Goal: Task Accomplishment & Management: Use online tool/utility

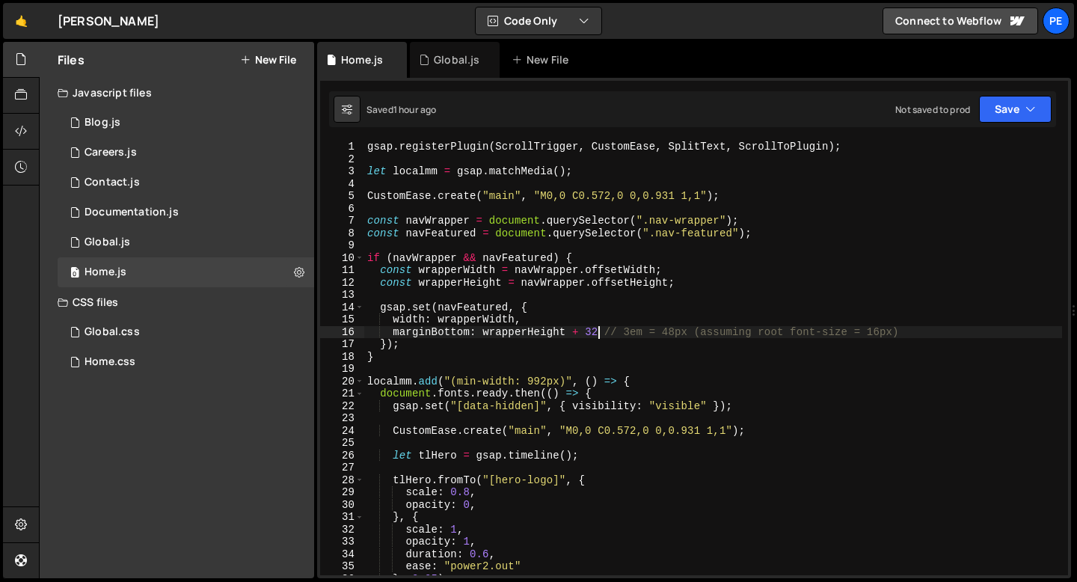
scroll to position [0, 16]
click at [438, 72] on div "Global.js" at bounding box center [455, 60] width 90 height 36
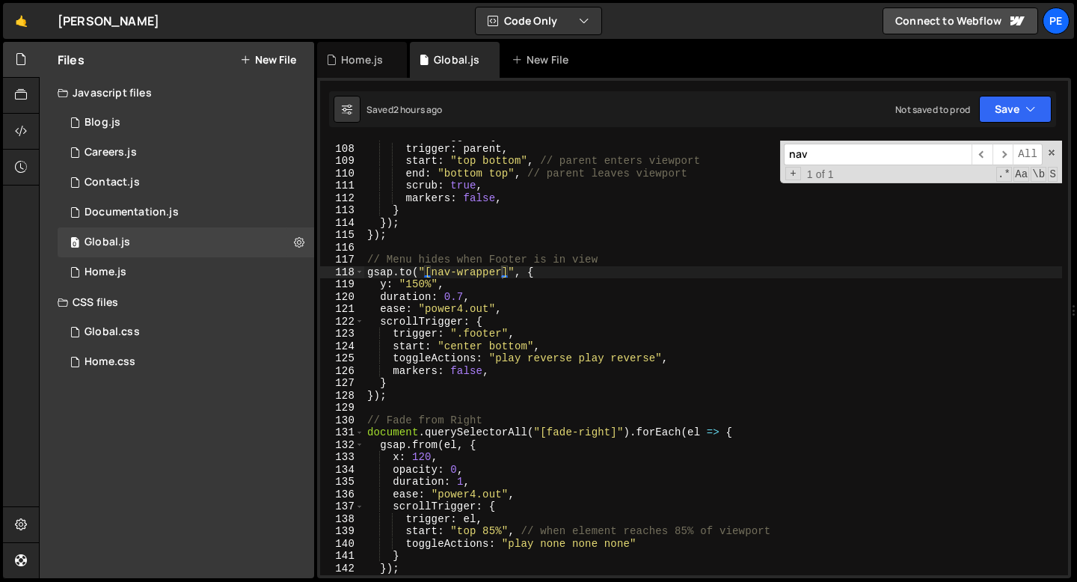
scroll to position [1554, 0]
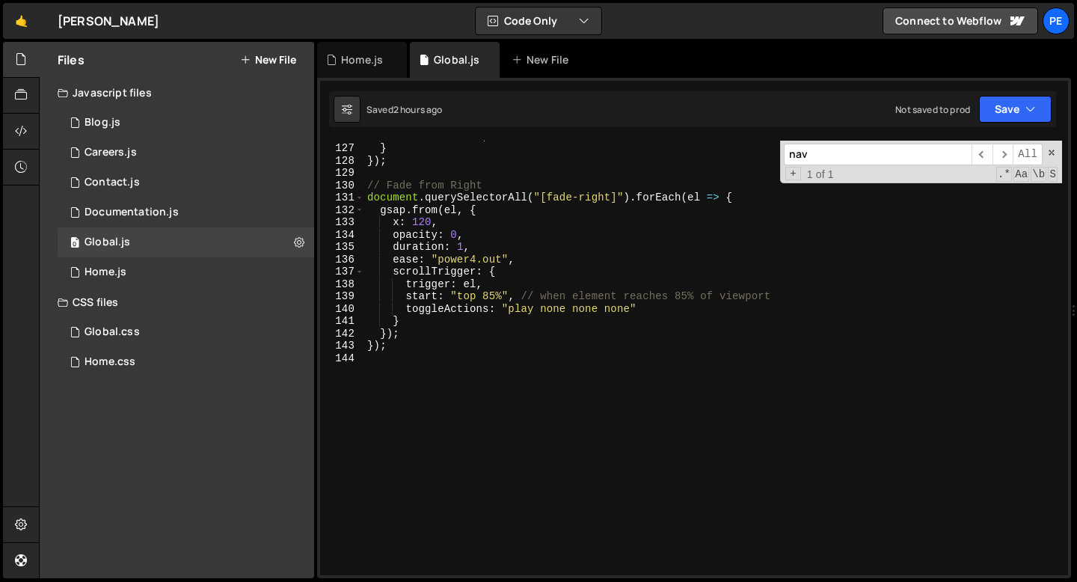
click at [444, 396] on div "markers : false , } }) ; // Fade from Right document . querySelectorAll ( "[fad…" at bounding box center [713, 358] width 698 height 459
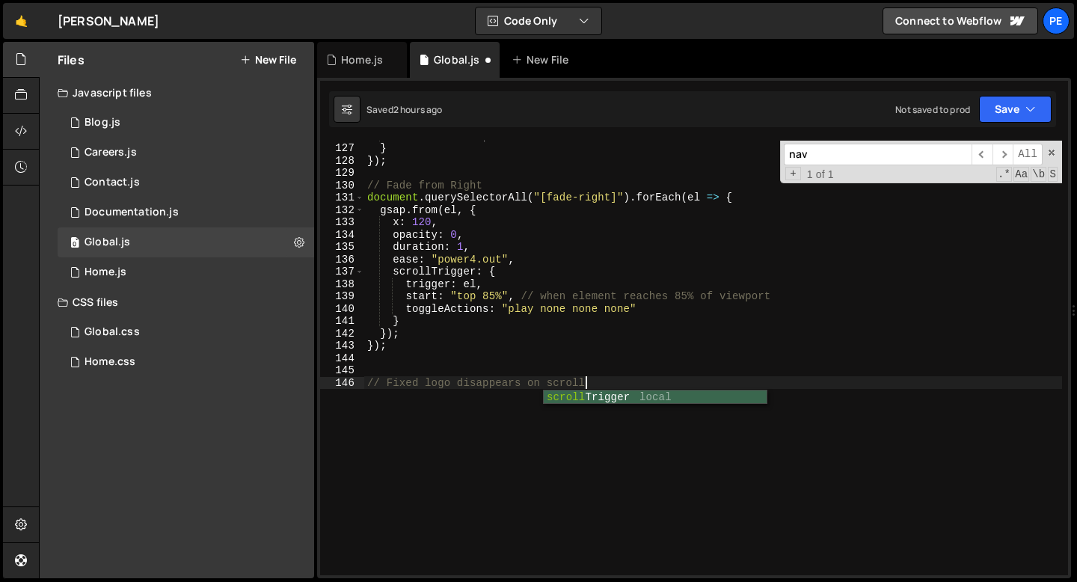
scroll to position [0, 15]
type textarea "// Fixed logo disappears on scroll"
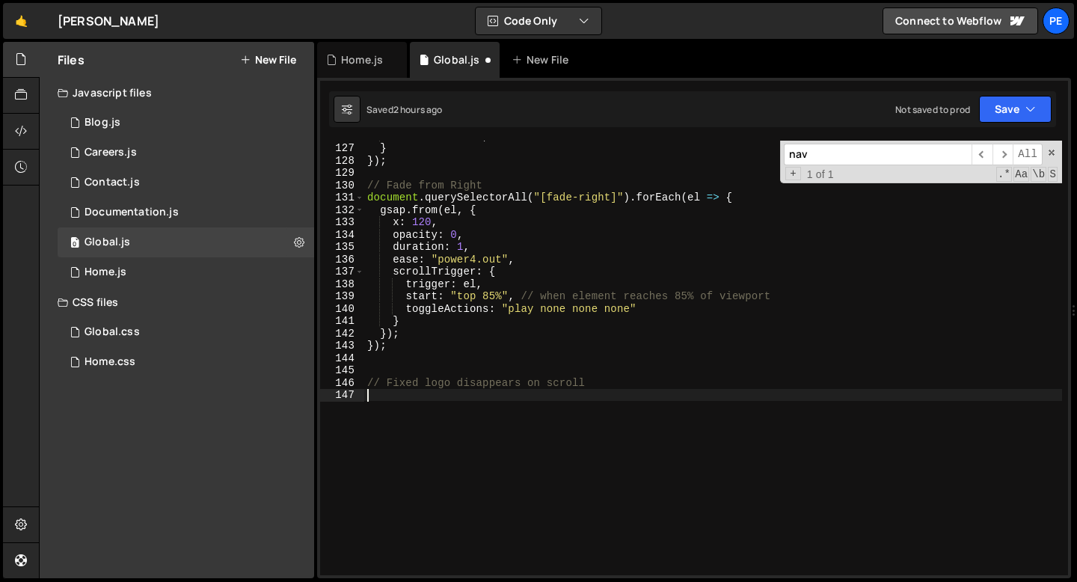
paste textarea "});"
type textarea "});"
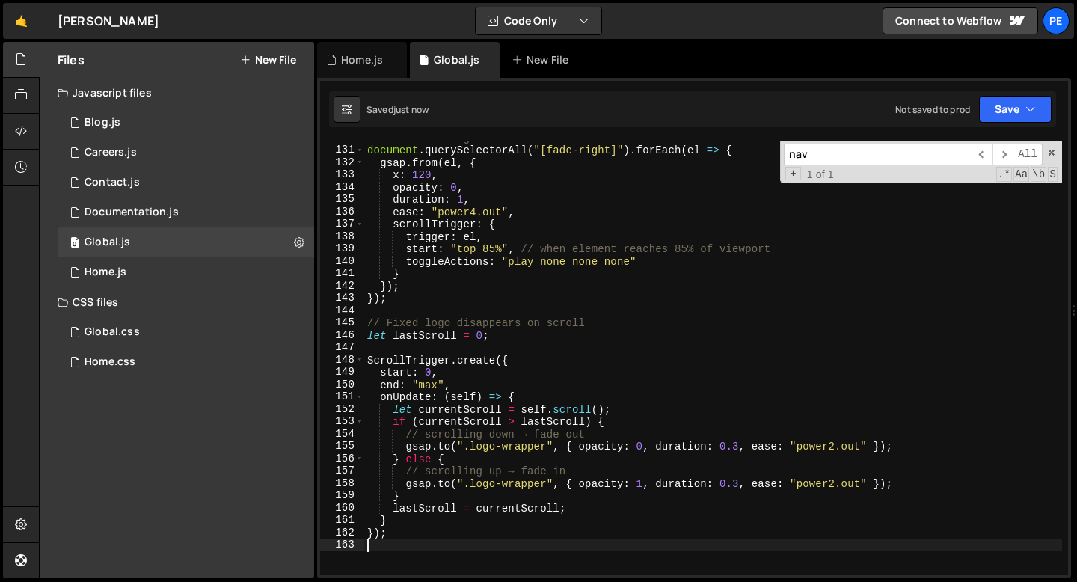
scroll to position [1614, 0]
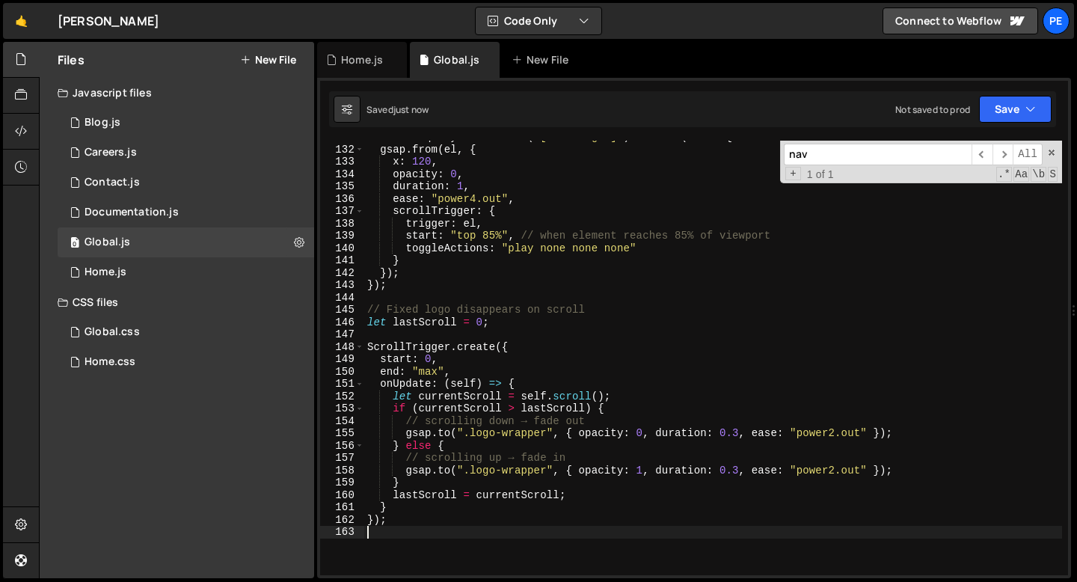
click at [747, 451] on div "document . querySelectorAll ( "[fade-right]" ) . forEach ( el => { gsap . from …" at bounding box center [713, 360] width 698 height 459
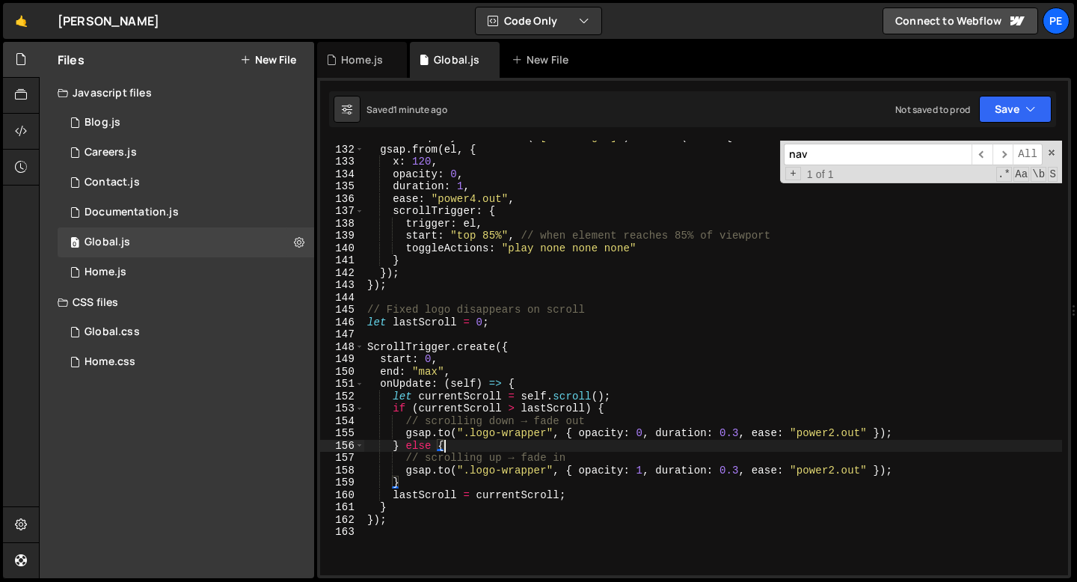
click at [500, 421] on div "document . querySelectorAll ( "[fade-right]" ) . forEach ( el => { gsap . from …" at bounding box center [713, 360] width 698 height 459
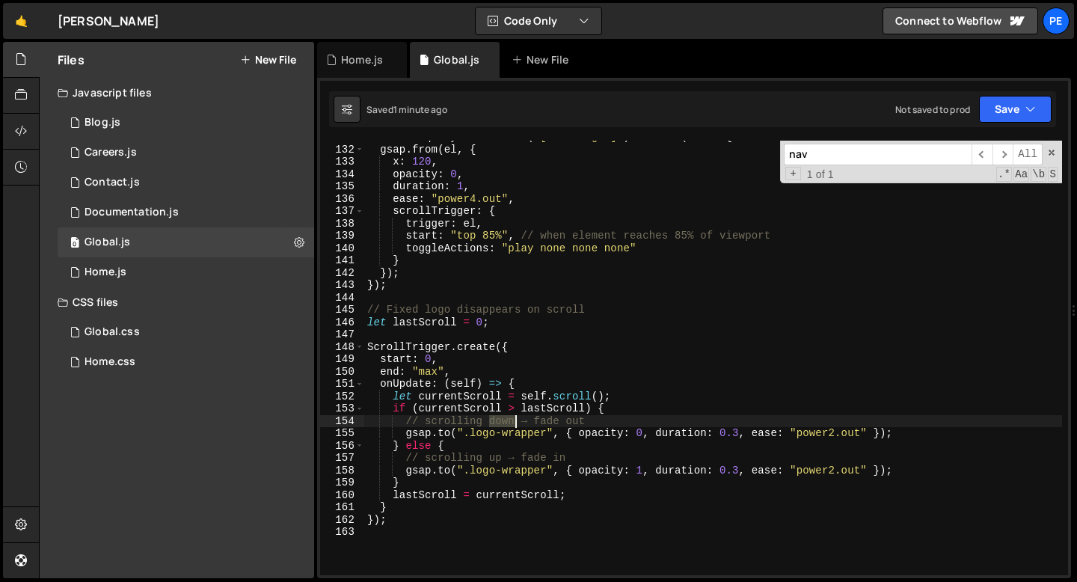
click at [500, 421] on div "document . querySelectorAll ( "[fade-right]" ) . forEach ( el => { gsap . from …" at bounding box center [713, 360] width 698 height 459
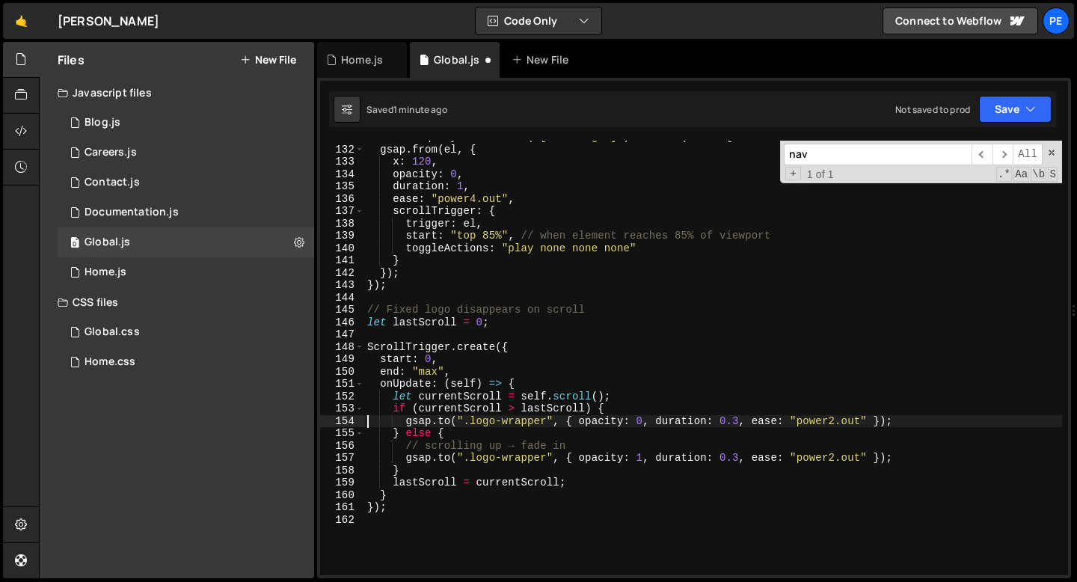
click at [498, 445] on div "document . querySelectorAll ( "[fade-right]" ) . forEach ( el => { gsap . from …" at bounding box center [713, 360] width 698 height 459
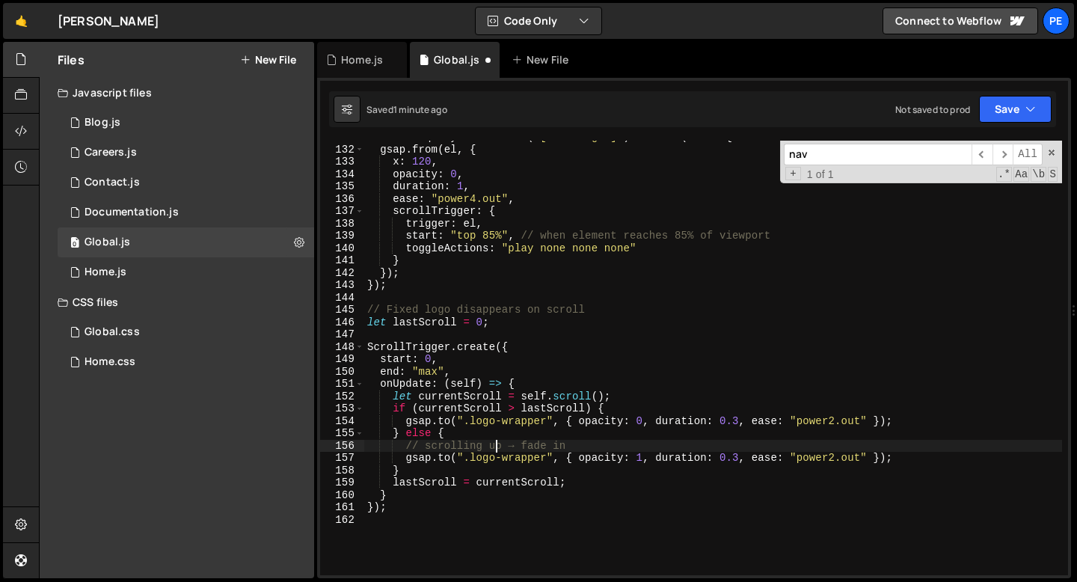
click at [497, 444] on div "document . querySelectorAll ( "[fade-right]" ) . forEach ( el => { gsap . from …" at bounding box center [713, 360] width 698 height 459
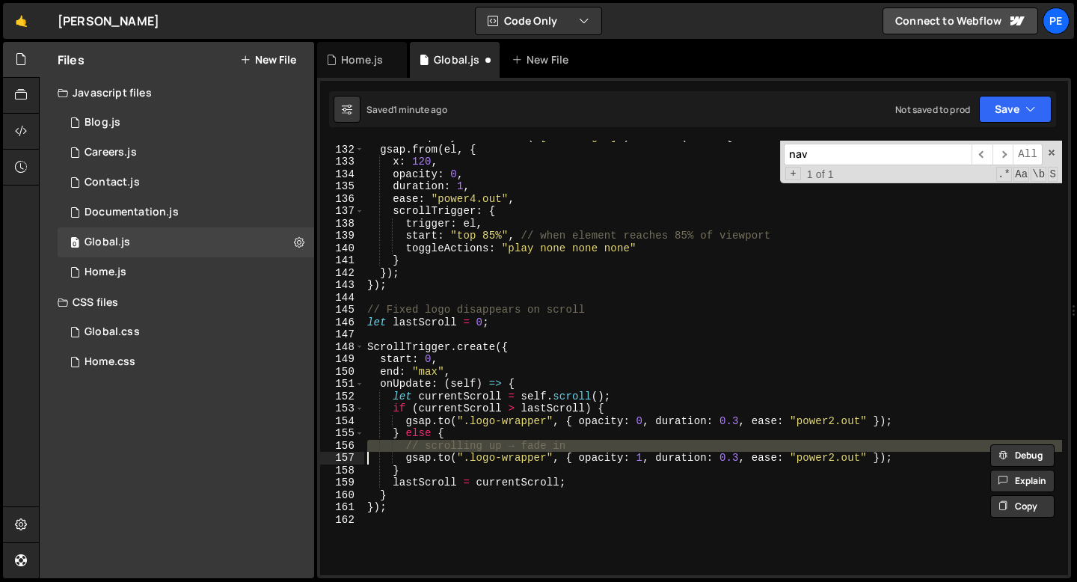
click at [497, 444] on div "document . querySelectorAll ( "[fade-right]" ) . forEach ( el => { gsap . from …" at bounding box center [713, 360] width 698 height 459
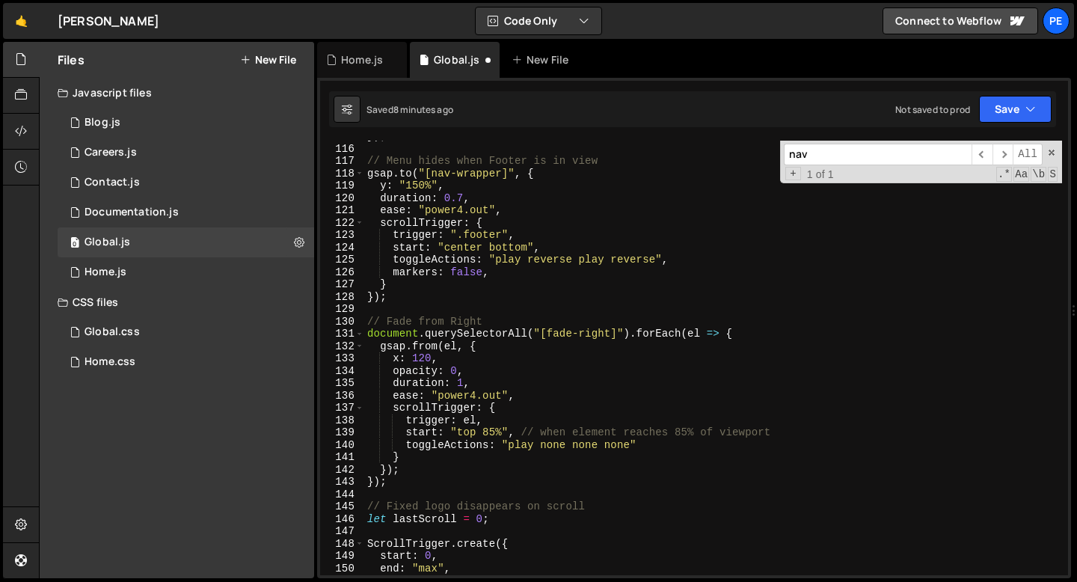
scroll to position [1415, 0]
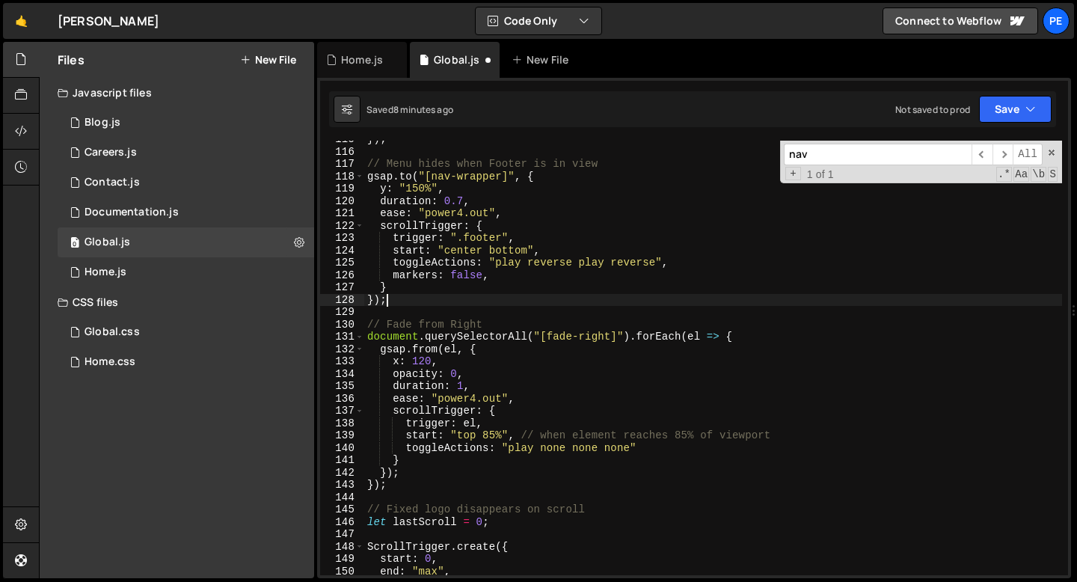
click at [474, 304] on div "}) ; // Menu hides when Footer is in view gsap . to ( "[nav-wrapper]" , { y : "…" at bounding box center [713, 362] width 698 height 459
type textarea "});"
click at [369, 69] on div "Home.js" at bounding box center [362, 60] width 90 height 36
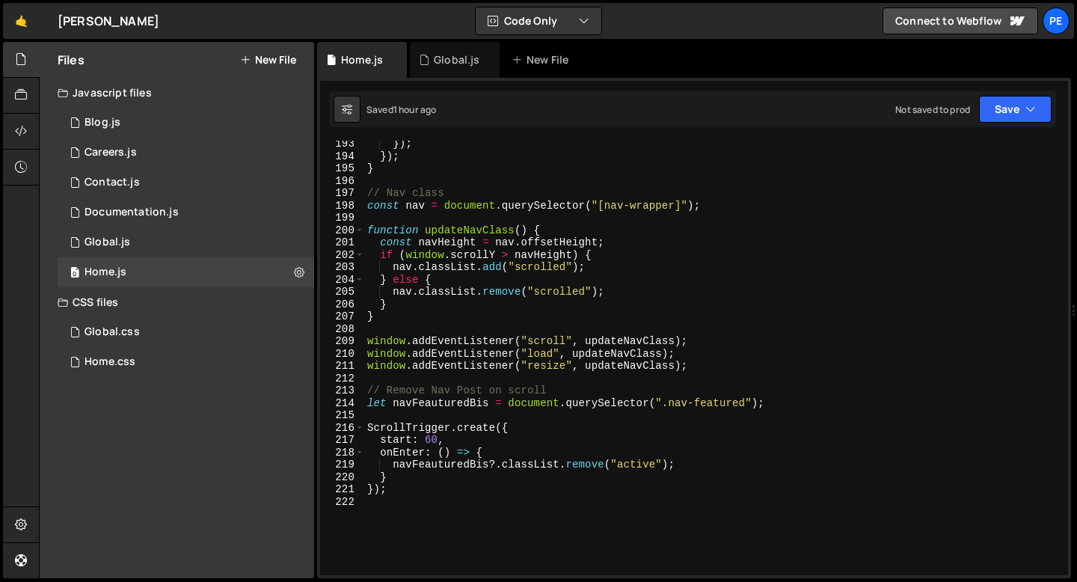
scroll to position [0, 12]
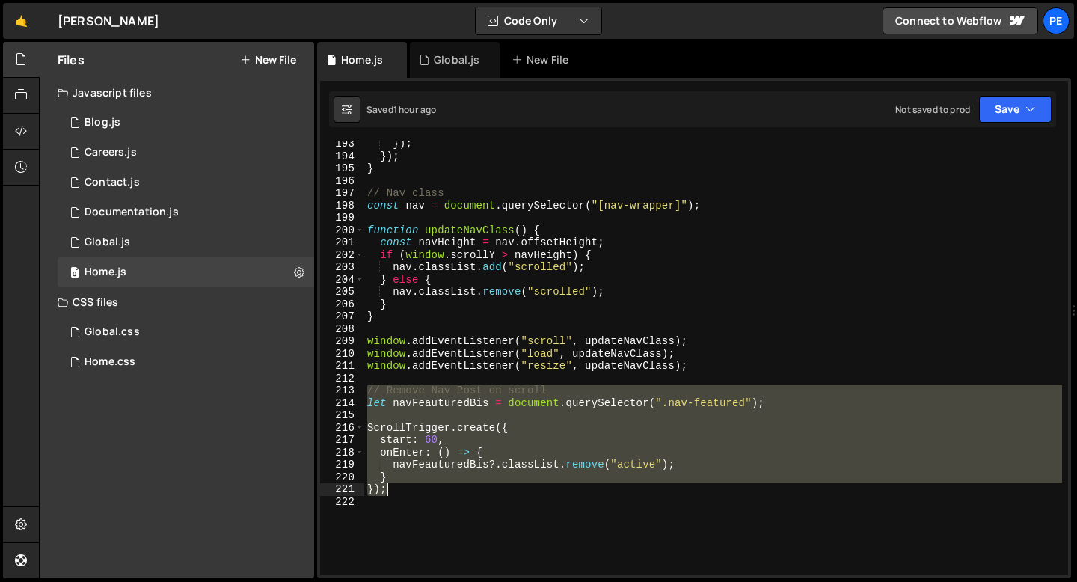
drag, startPoint x: 368, startPoint y: 389, endPoint x: 390, endPoint y: 492, distance: 105.6
click at [390, 492] on div "}) ; }) ; } // Nav class const nav = document . querySelector ( "[nav-wrapper]"…" at bounding box center [713, 367] width 698 height 459
click at [370, 403] on div "}) ; }) ; } // Nav class const nav = document . querySelector ( "[nav-wrapper]"…" at bounding box center [713, 358] width 698 height 435
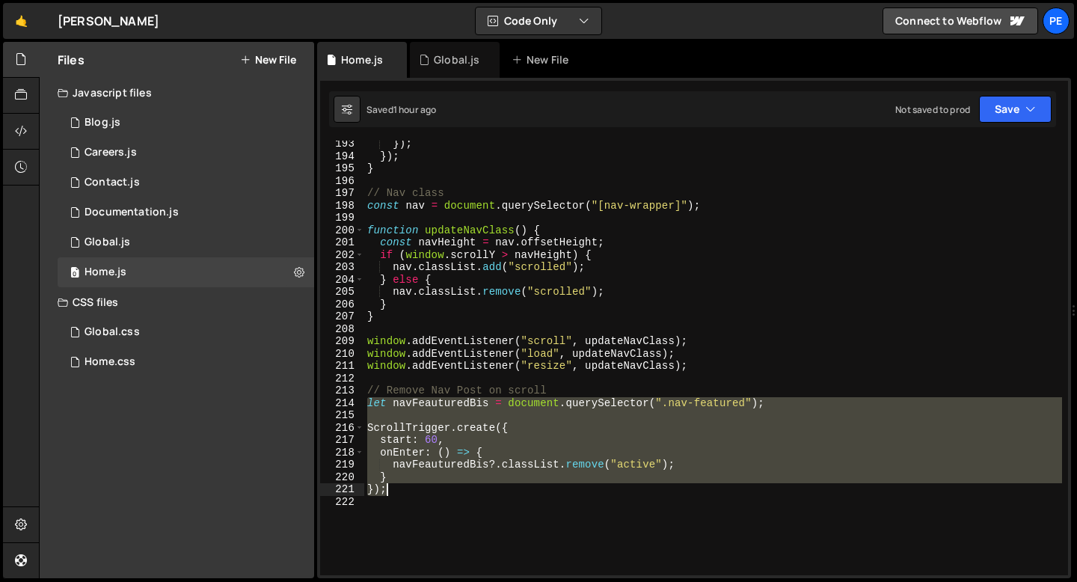
drag, startPoint x: 370, startPoint y: 403, endPoint x: 398, endPoint y: 488, distance: 89.7
click at [398, 489] on div "}) ; }) ; } // Nav class const nav = document . querySelector ( "[nav-wrapper]"…" at bounding box center [713, 367] width 698 height 459
paste textarea
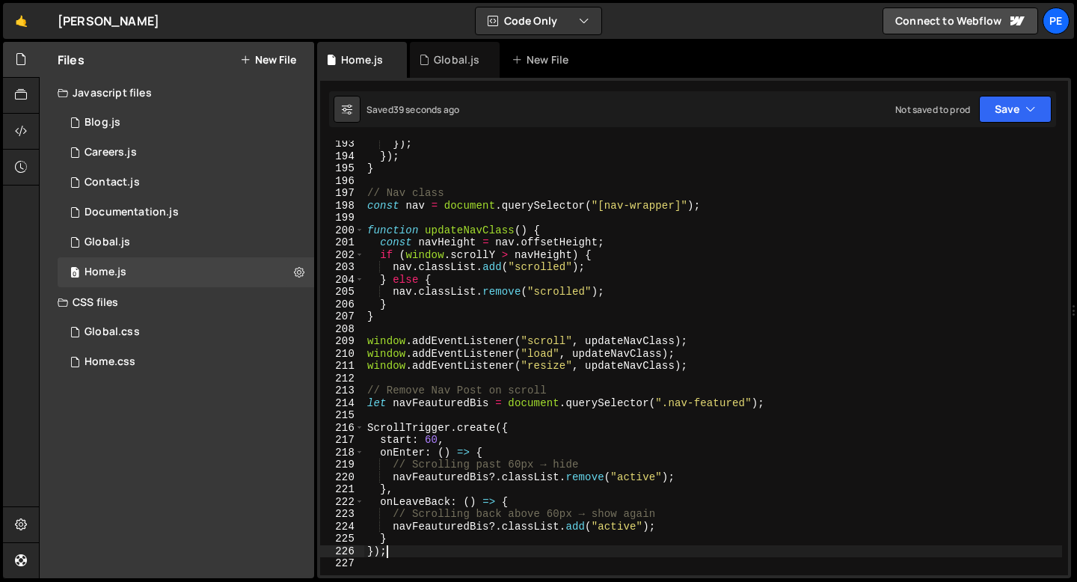
click at [434, 438] on div "}) ; }) ; } // Nav class const nav = document . querySelector ( "[nav-wrapper]"…" at bounding box center [713, 367] width 698 height 459
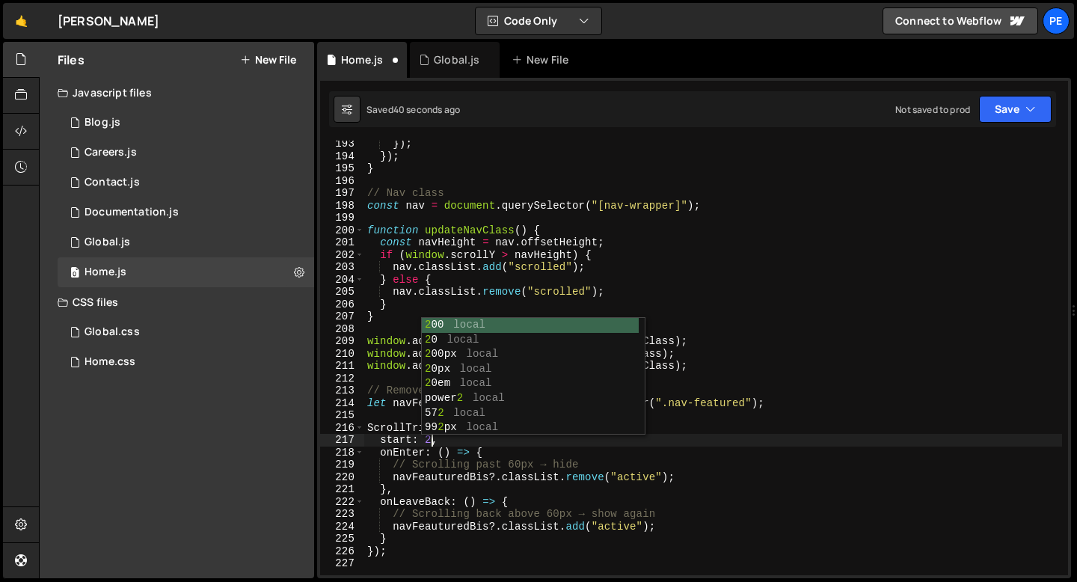
scroll to position [0, 4]
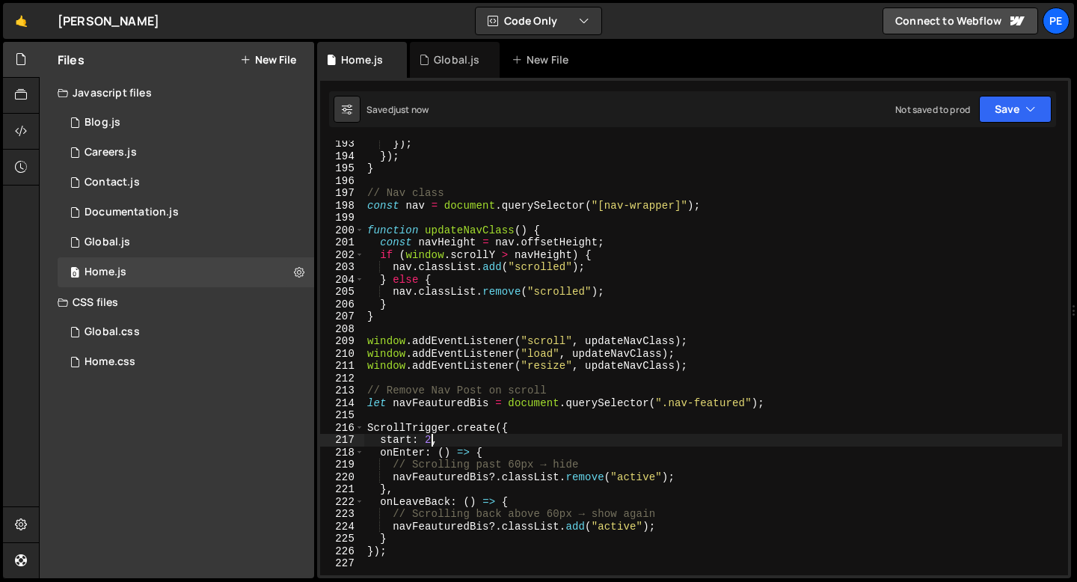
type textarea "start: 2,"
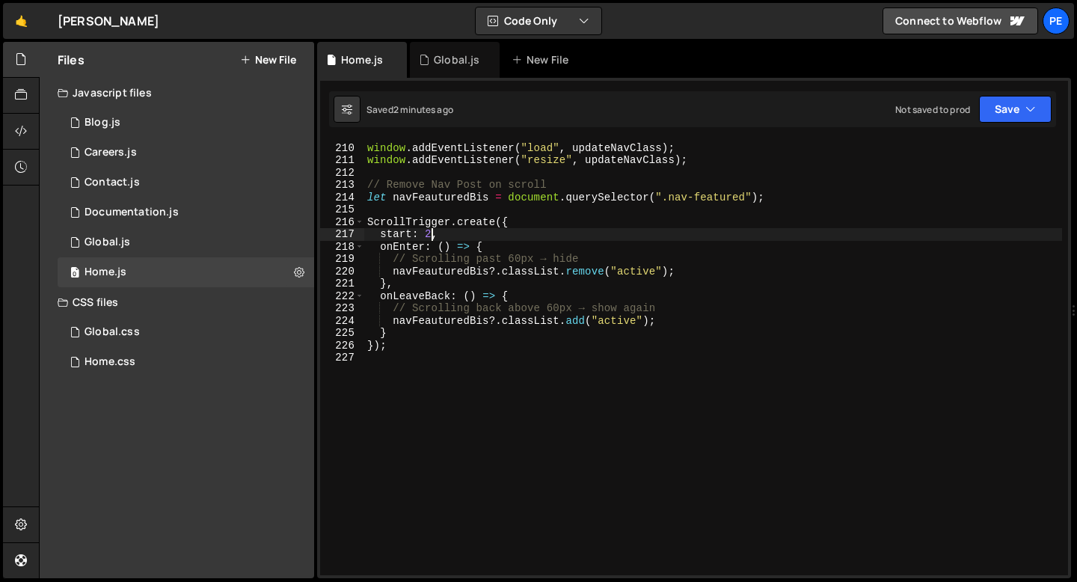
scroll to position [2578, 0]
click at [399, 378] on div "window . addEventListener ( "scroll" , updateNavClass ) ; window . addEventList…" at bounding box center [713, 358] width 698 height 459
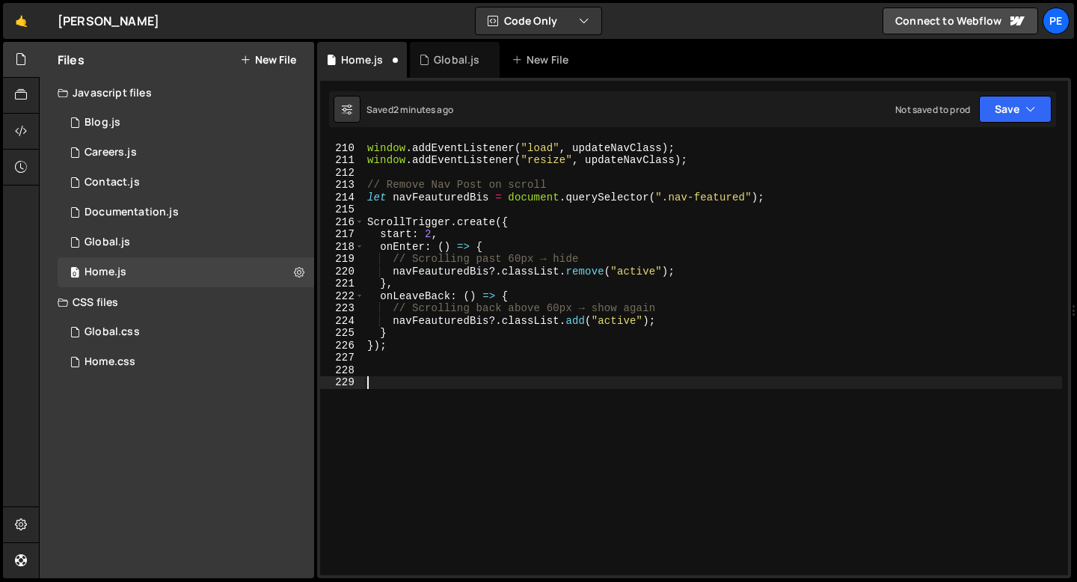
paste textarea "}"
type textarea "}"
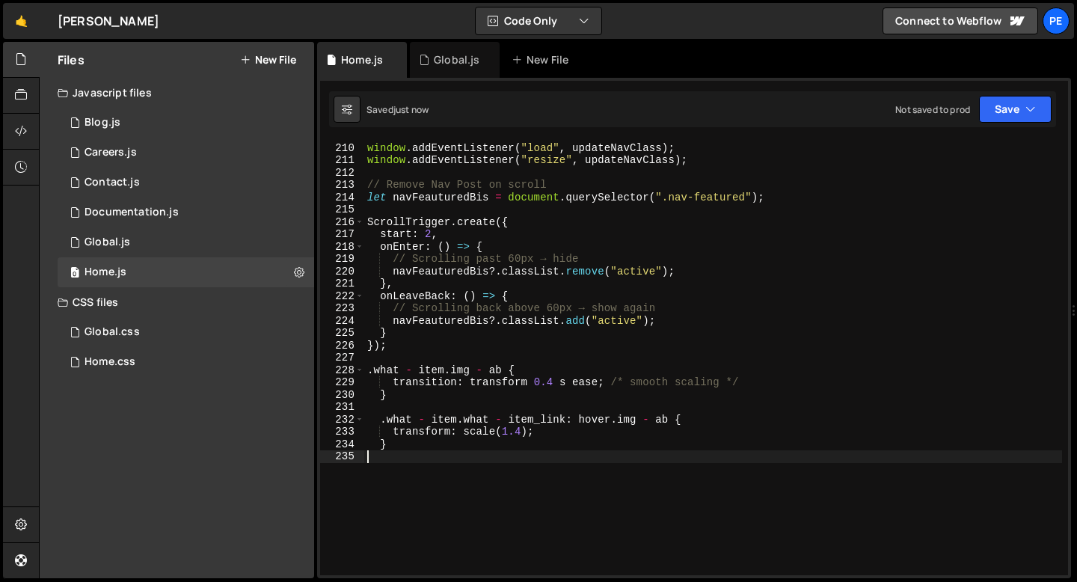
click at [419, 367] on div "window . addEventListener ( "scroll" , updateNavClass ) ; window . addEventList…" at bounding box center [713, 358] width 698 height 459
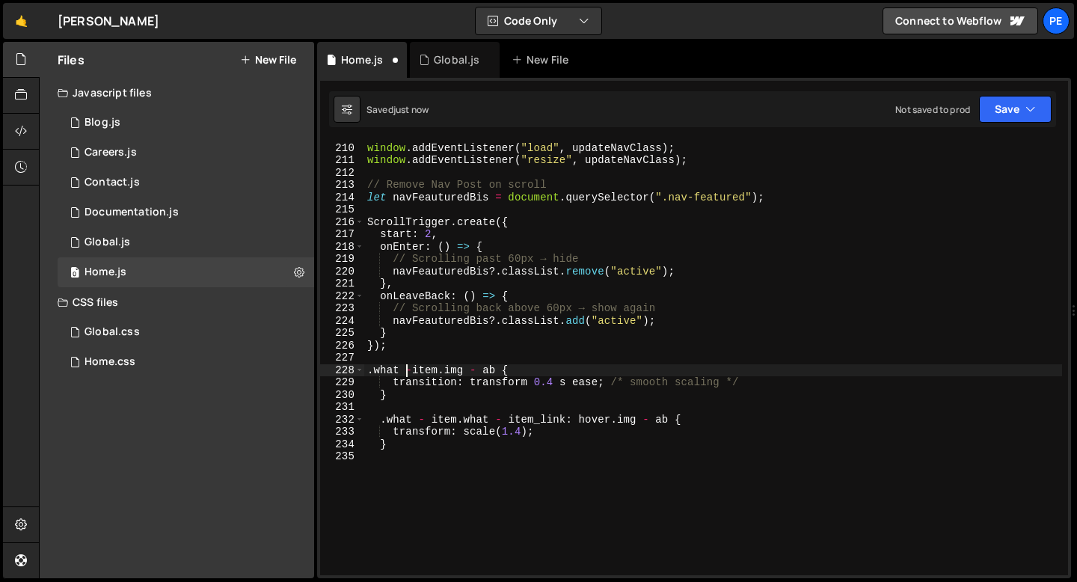
click at [407, 367] on div "window . addEventListener ( "scroll" , updateNavClass ) ; window . addEventList…" at bounding box center [713, 358] width 698 height 459
type textarea "transform: scale(1.4); }"
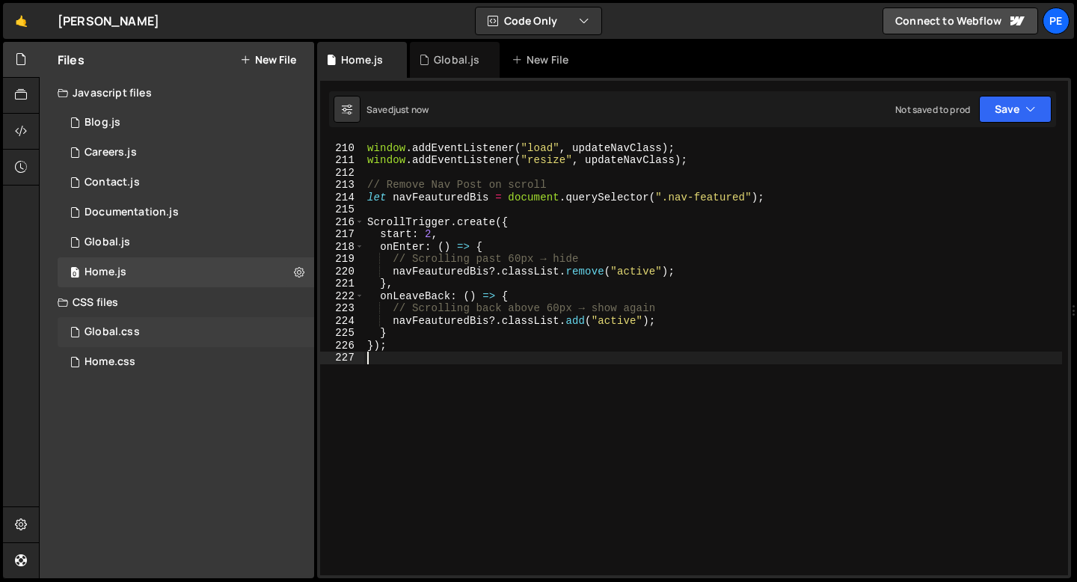
click at [110, 331] on div "Global.css" at bounding box center [112, 331] width 55 height 13
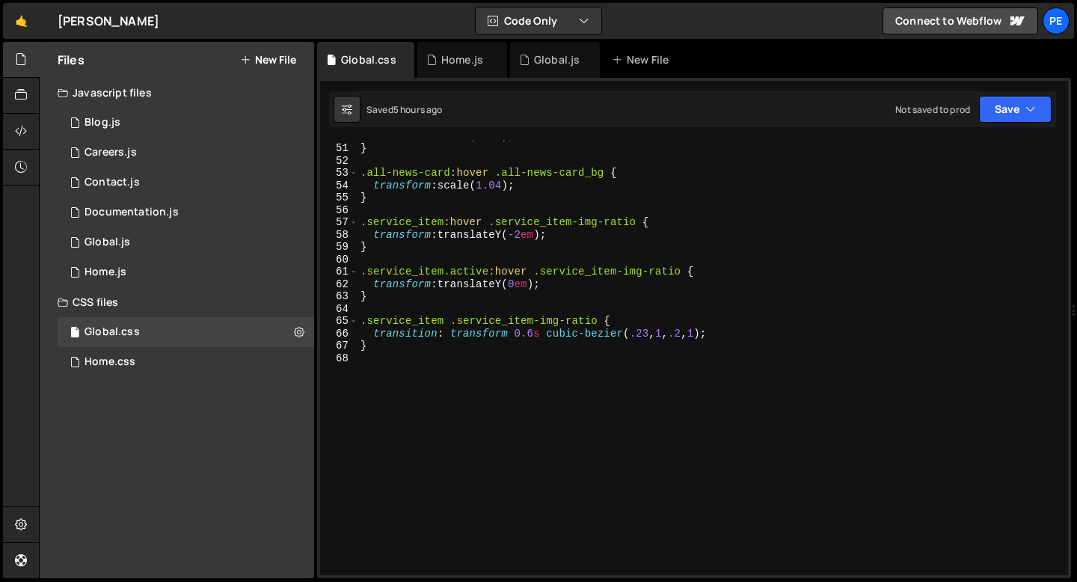
scroll to position [616, 0]
click at [397, 365] on div "transform : scale( 1.08 ) ; } .all-news-card :hover .all-news-card_bg { transfo…" at bounding box center [710, 358] width 705 height 459
paste textarea "}"
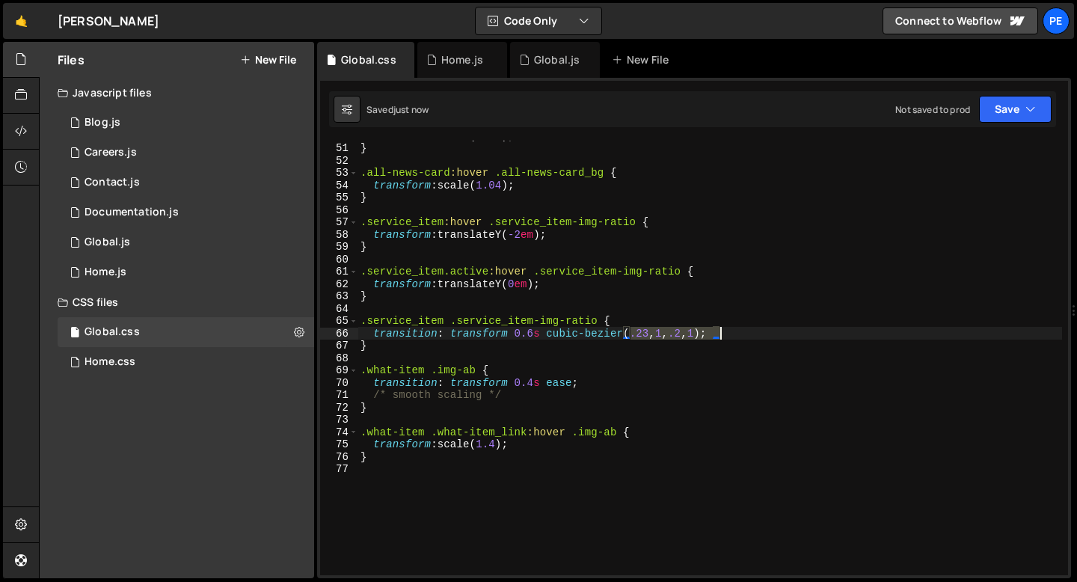
drag, startPoint x: 628, startPoint y: 335, endPoint x: 721, endPoint y: 330, distance: 93.7
click at [721, 330] on div "transform : scale( 1.08 ) ; } .all-news-card :hover .all-news-card_bg { transfo…" at bounding box center [710, 358] width 705 height 459
click at [721, 330] on div "transform : scale( 1.08 ) ; } .all-news-card :hover .all-news-card_bg { transfo…" at bounding box center [710, 358] width 705 height 435
drag, startPoint x: 720, startPoint y: 331, endPoint x: 626, endPoint y: 337, distance: 93.7
click at [626, 337] on div "transform : scale( 1.08 ) ; } .all-news-card :hover .all-news-card_bg { transfo…" at bounding box center [710, 358] width 705 height 459
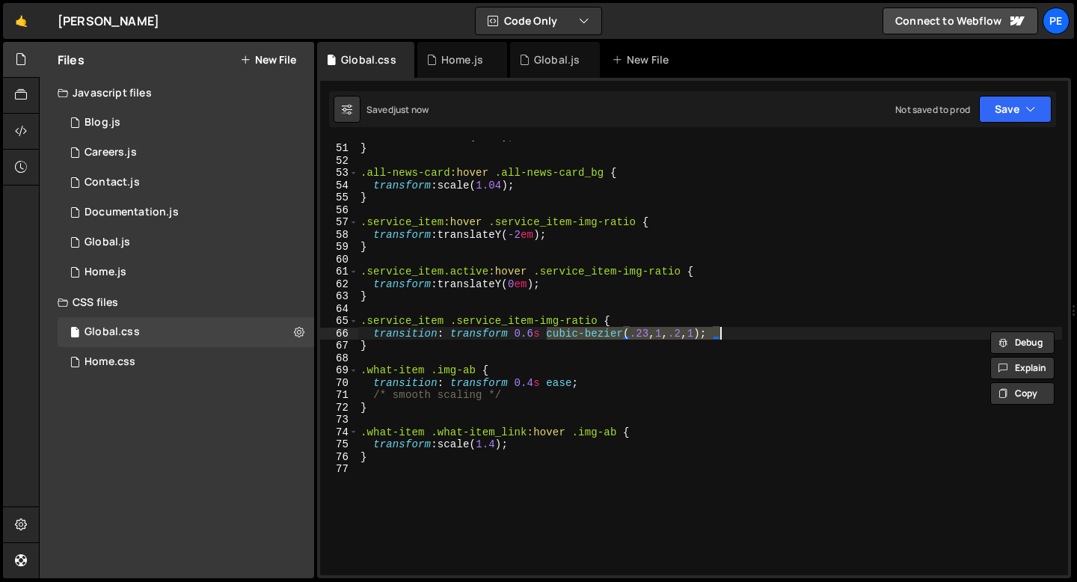
drag, startPoint x: 548, startPoint y: 335, endPoint x: 719, endPoint y: 337, distance: 171.3
click at [719, 337] on div "transform : scale( 1.08 ) ; } .all-news-card :hover .all-news-card_bg { transfo…" at bounding box center [710, 358] width 705 height 459
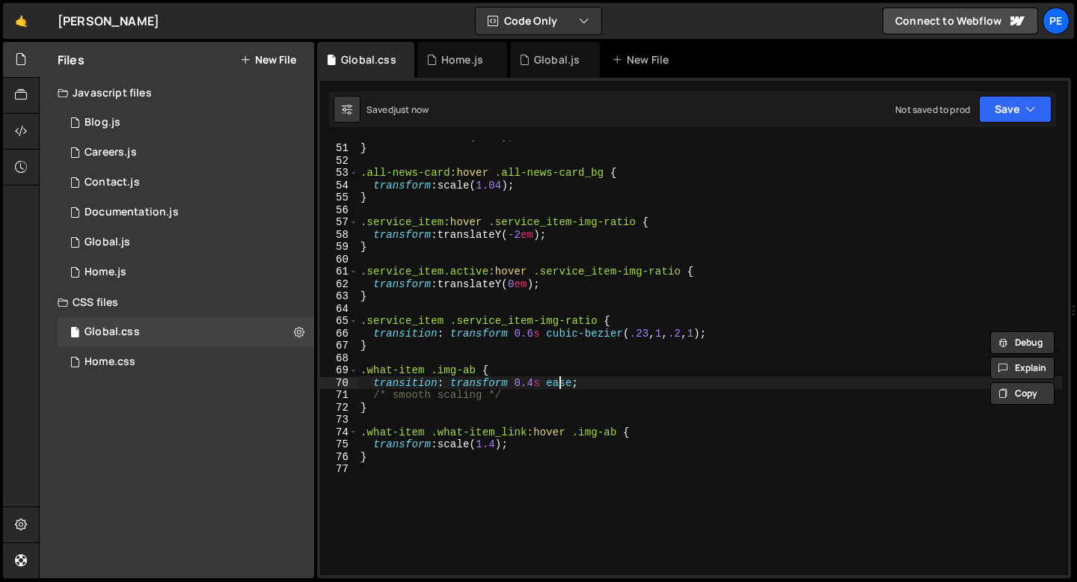
click at [560, 384] on div "transform : scale( 1.08 ) ; } .all-news-card :hover .all-news-card_bg { transfo…" at bounding box center [710, 358] width 705 height 459
paste textarea "cubic-bezier(.23, 1, .2, 1)"
click at [530, 380] on div "transform : scale( 1.08 ) ; } .all-news-card :hover .all-news-card_bg { transfo…" at bounding box center [710, 358] width 705 height 459
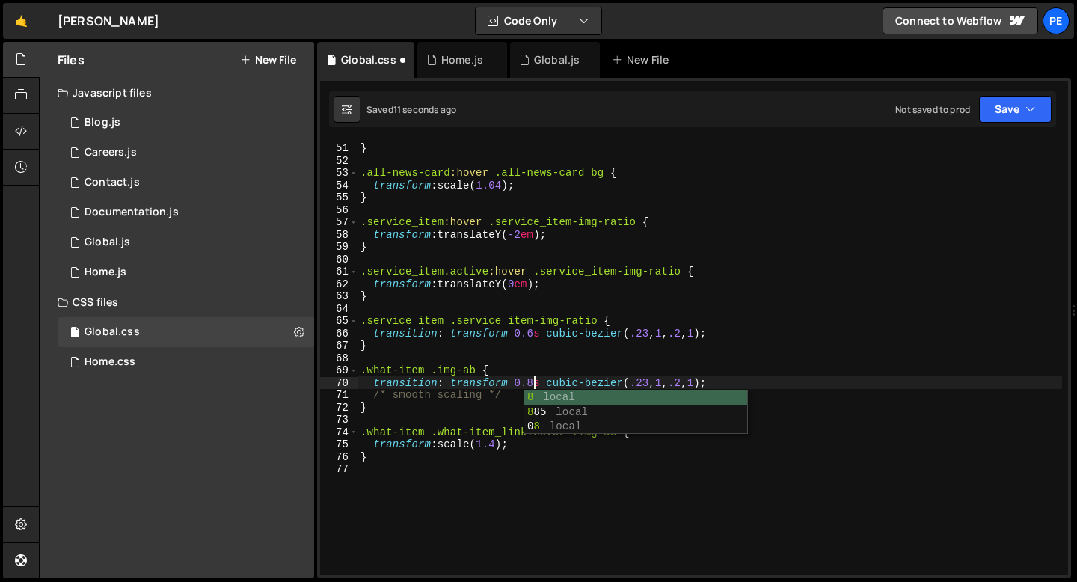
scroll to position [0, 12]
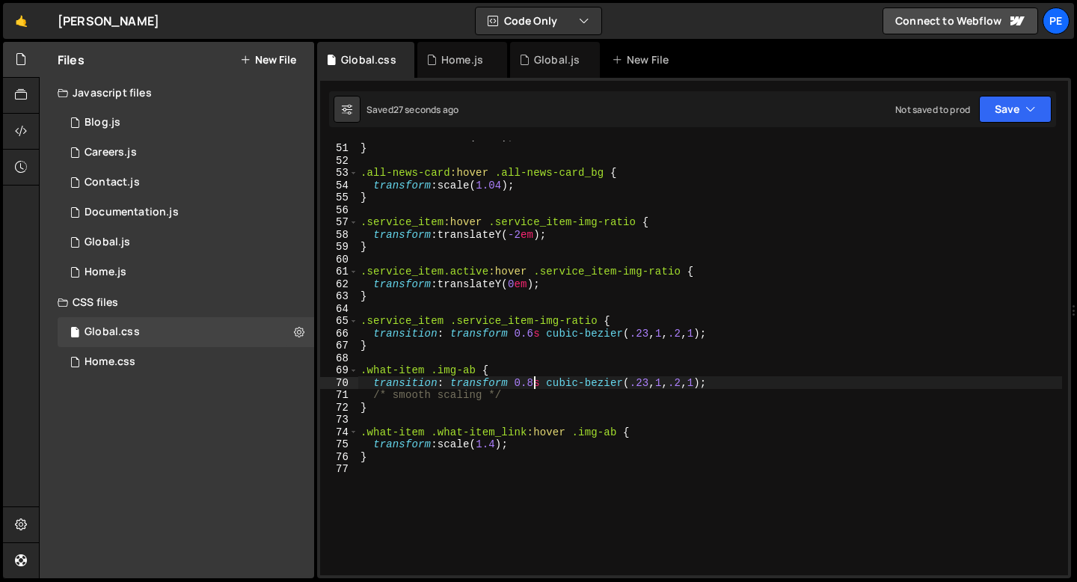
click at [414, 408] on div "transform : scale( 1.08 ) ; } .all-news-card :hover .all-news-card_bg { transfo…" at bounding box center [710, 358] width 705 height 459
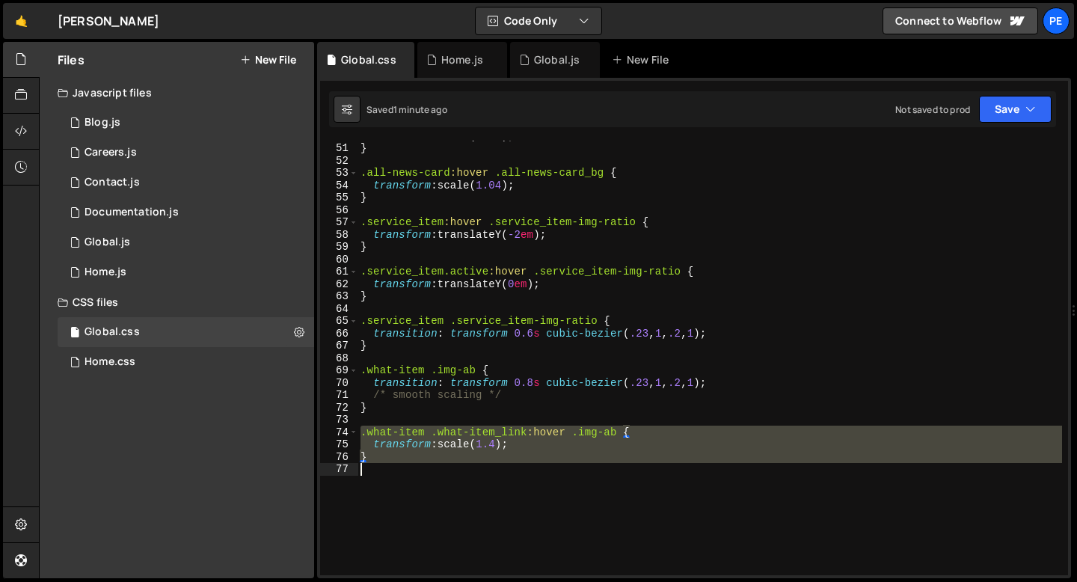
drag, startPoint x: 362, startPoint y: 431, endPoint x: 377, endPoint y: 468, distance: 39.6
click at [377, 468] on div "transform : scale( 1.08 ) ; } .all-news-card :hover .all-news-card_bg { transfo…" at bounding box center [710, 358] width 705 height 459
paste textarea
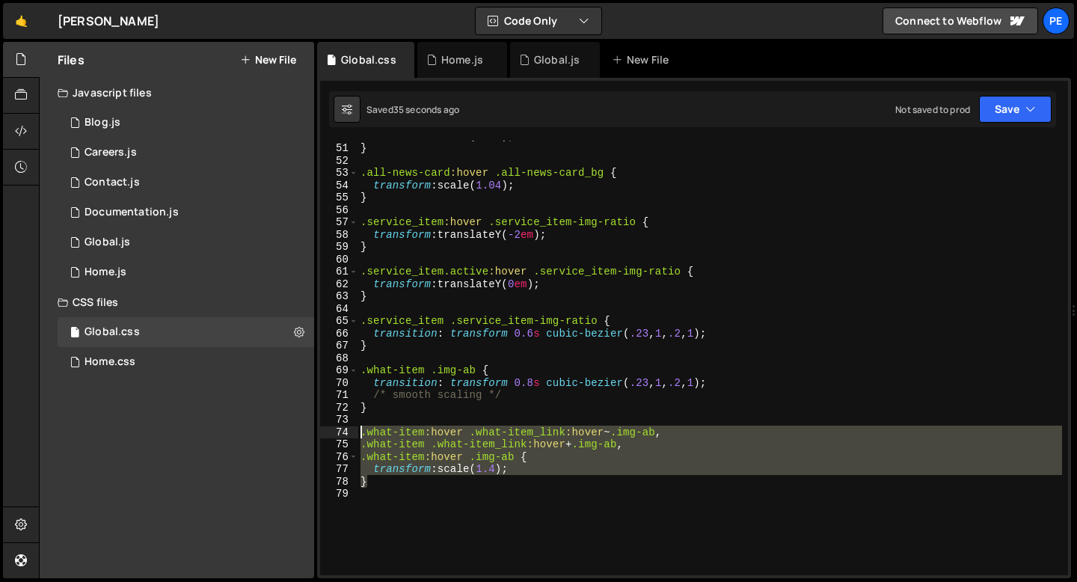
drag, startPoint x: 380, startPoint y: 480, endPoint x: 352, endPoint y: 432, distance: 55.9
click at [352, 432] on div "} 50 51 52 53 54 55 56 57 58 59 60 61 62 63 64 65 66 67 68 69 70 71 72 73 74 75…" at bounding box center [694, 358] width 748 height 435
type textarea ".what-item:hover .what-item_link:hover~.img-ab, .what-item .what-item_link:hove…"
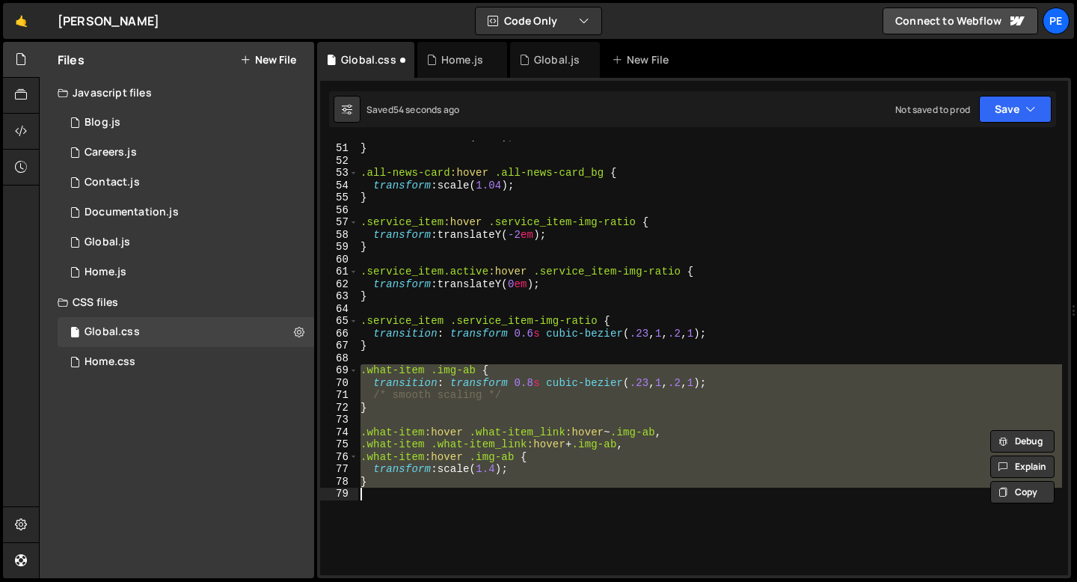
drag, startPoint x: 361, startPoint y: 370, endPoint x: 396, endPoint y: 499, distance: 133.4
click at [396, 500] on div "transform : scale( 1.08 ) ; } .all-news-card :hover .all-news-card_bg { transfo…" at bounding box center [710, 358] width 705 height 459
type textarea "}"
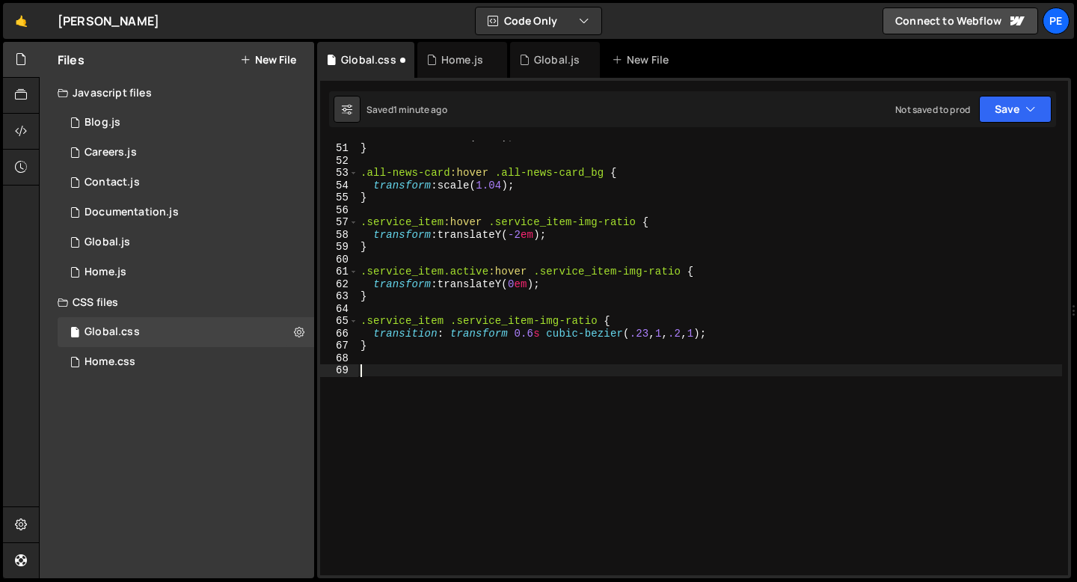
click at [382, 347] on div "transform : scale( 1.08 ) ; } .all-news-card :hover .all-news-card_bg { transfo…" at bounding box center [710, 358] width 705 height 459
type textarea "}"
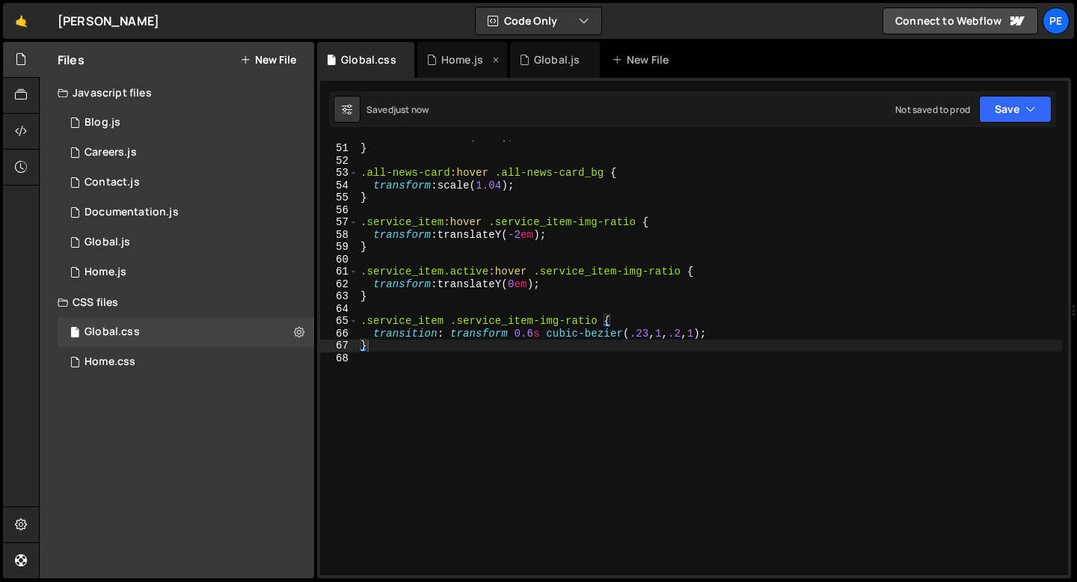
click at [435, 52] on div "Home.js" at bounding box center [462, 60] width 90 height 36
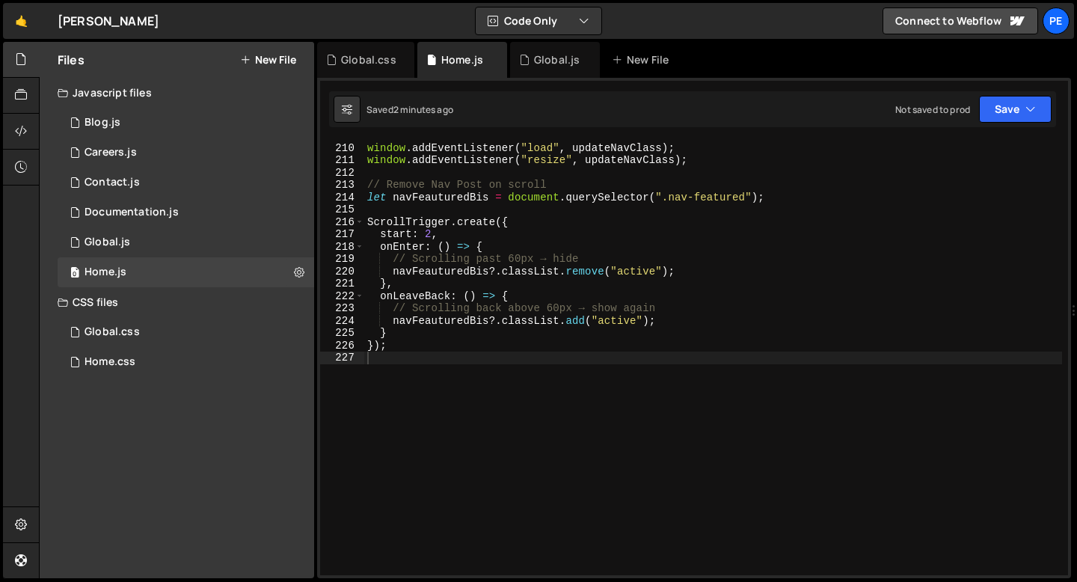
type textarea "});"
click at [412, 347] on div "window . addEventListener ( "scroll" , updateNavClass ) ; window . addEventList…" at bounding box center [713, 358] width 698 height 459
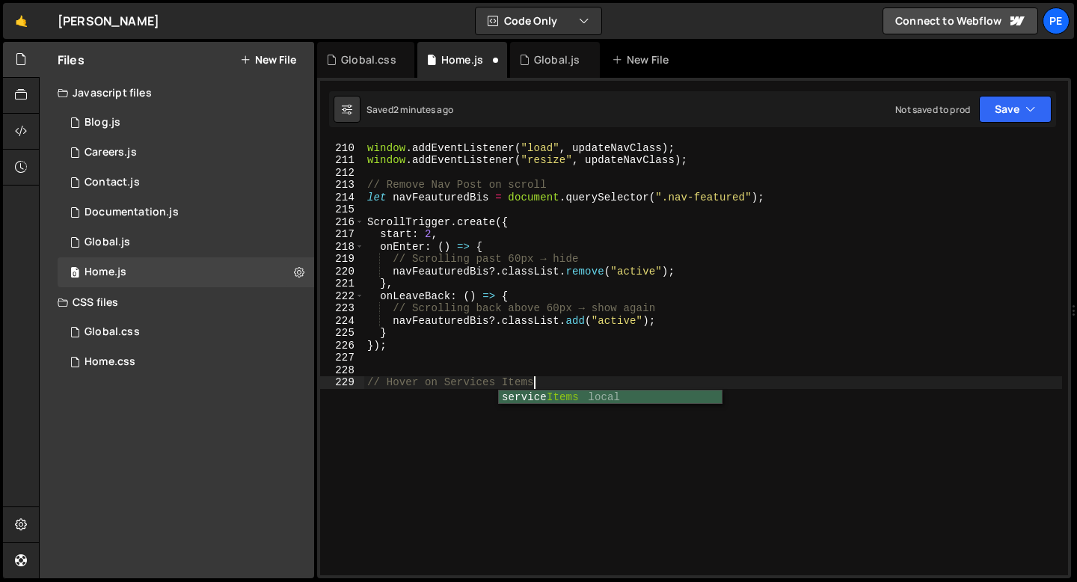
type textarea "// Hover on Services Items"
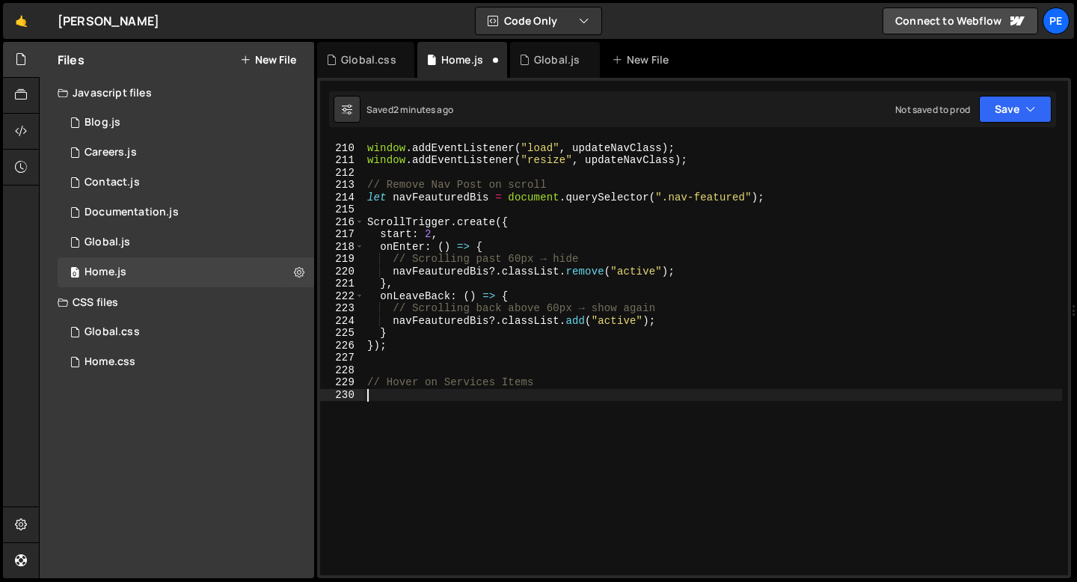
paste textarea "});"
type textarea "});"
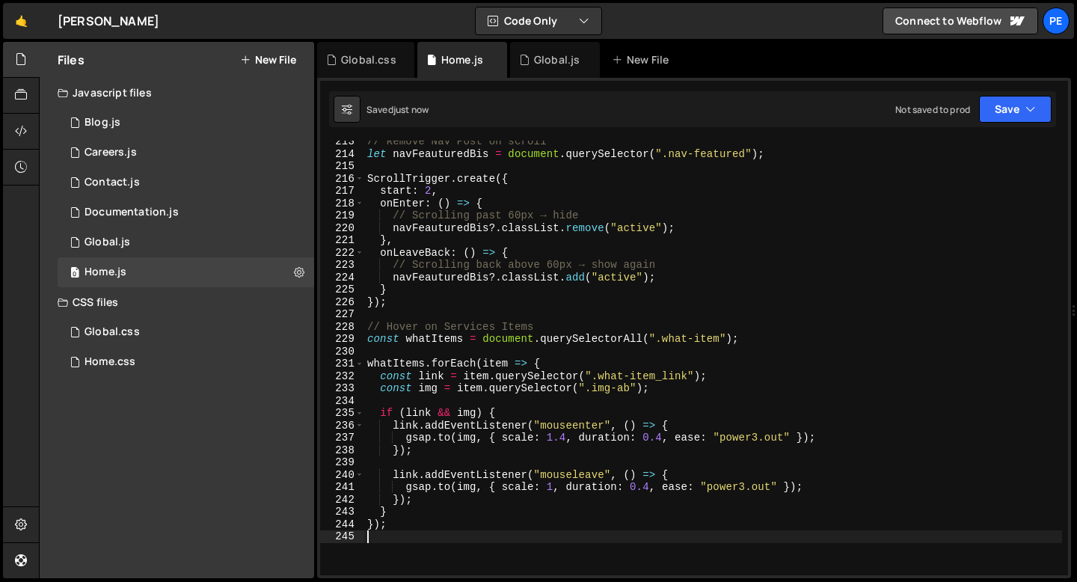
scroll to position [2623, 0]
click at [663, 435] on div "// Remove Nav Post on scroll let navFeauturedBis = document . querySelector ( "…" at bounding box center [713, 363] width 698 height 459
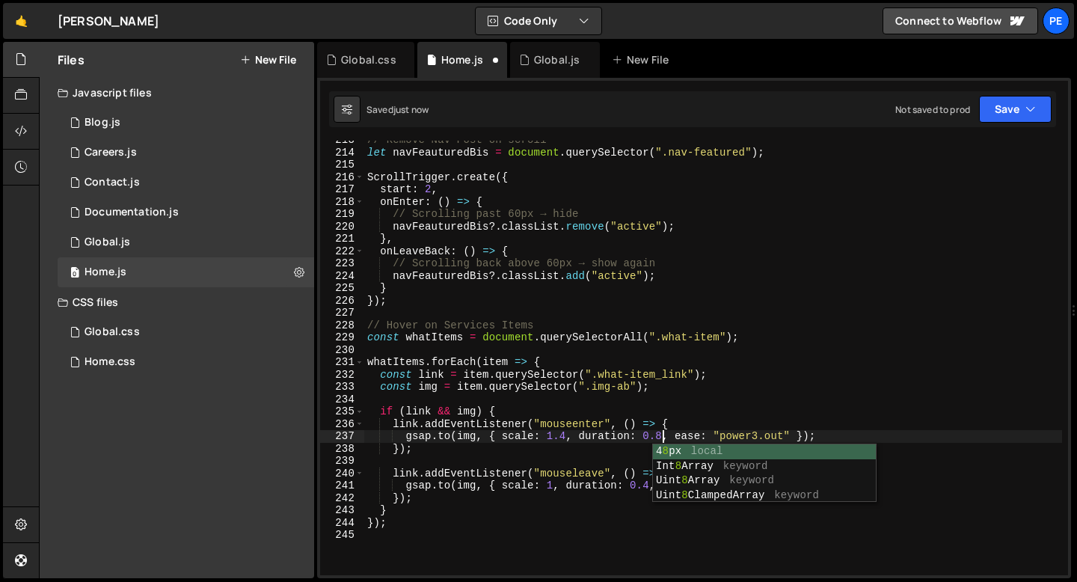
scroll to position [0, 20]
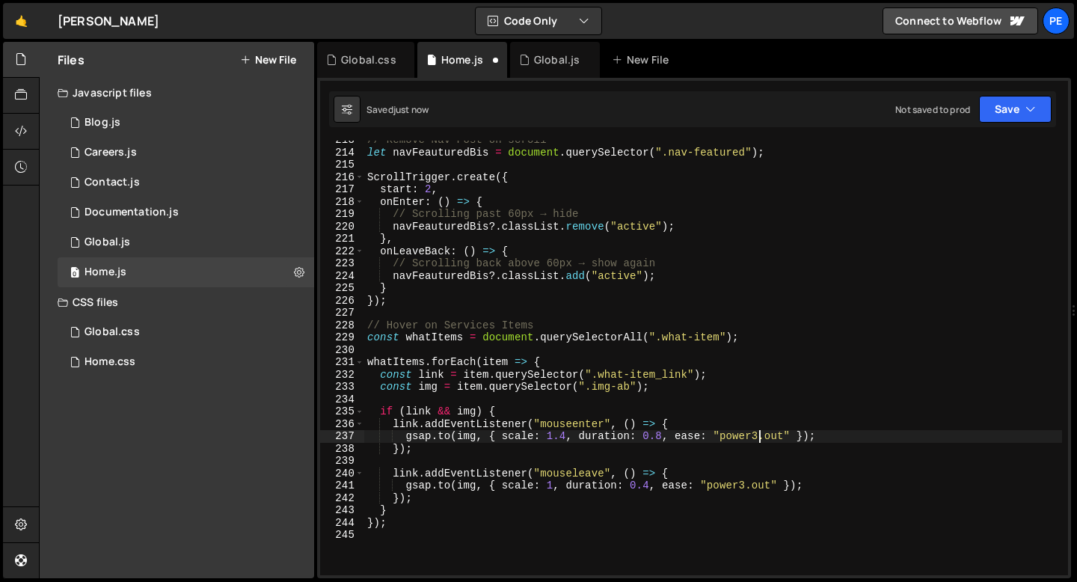
click at [762, 434] on div "// Remove Nav Post on scroll let navFeauturedBis = document . querySelector ( "…" at bounding box center [713, 363] width 698 height 459
click at [743, 488] on div "// Remove Nav Post on scroll let navFeauturedBis = document . querySelector ( "…" at bounding box center [713, 363] width 698 height 459
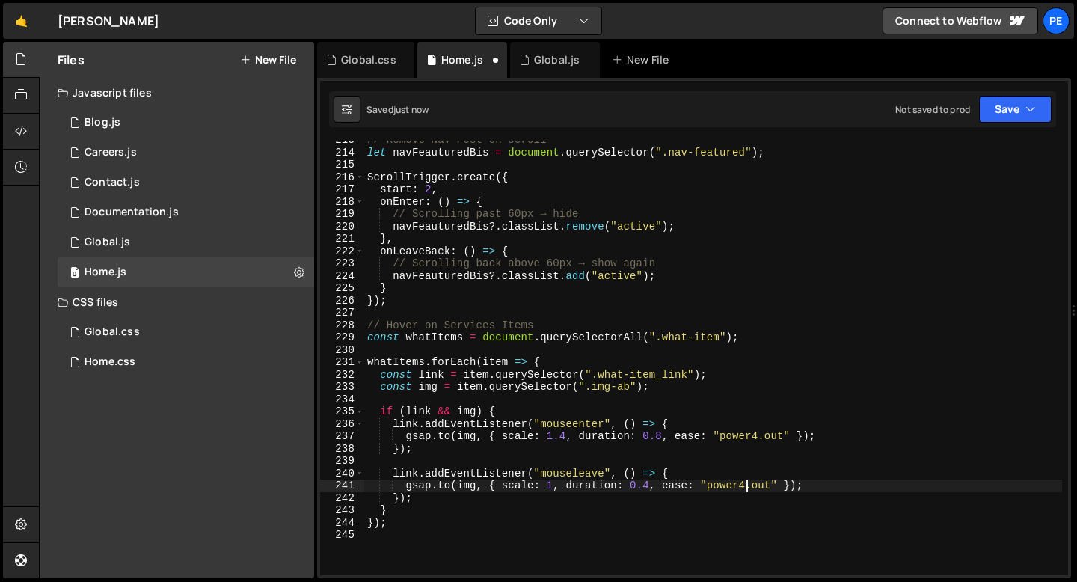
click at [652, 488] on div "// Remove Nav Post on scroll let navFeauturedBis = document . querySelector ( "…" at bounding box center [713, 363] width 698 height 459
click at [567, 437] on div "// Remove Nav Post on scroll let navFeauturedBis = document . querySelector ( "…" at bounding box center [713, 363] width 698 height 459
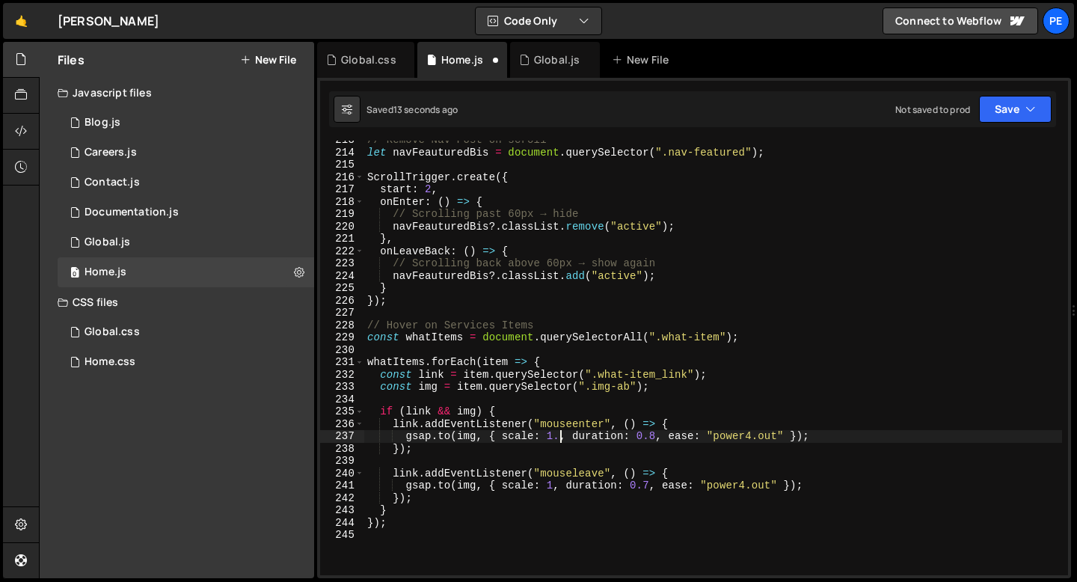
scroll to position [0, 14]
type textarea "[DOMAIN_NAME](img, { scale: 1.15, duration: 0.8, ease: "power4.out" });"
click at [132, 249] on div "0 Global.js 0" at bounding box center [186, 242] width 257 height 30
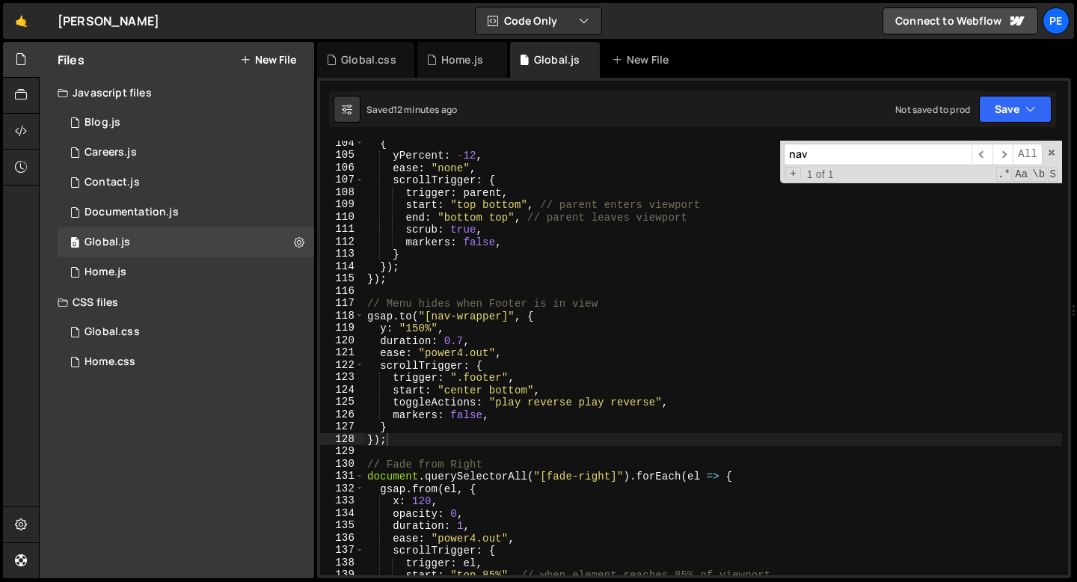
scroll to position [1231, 0]
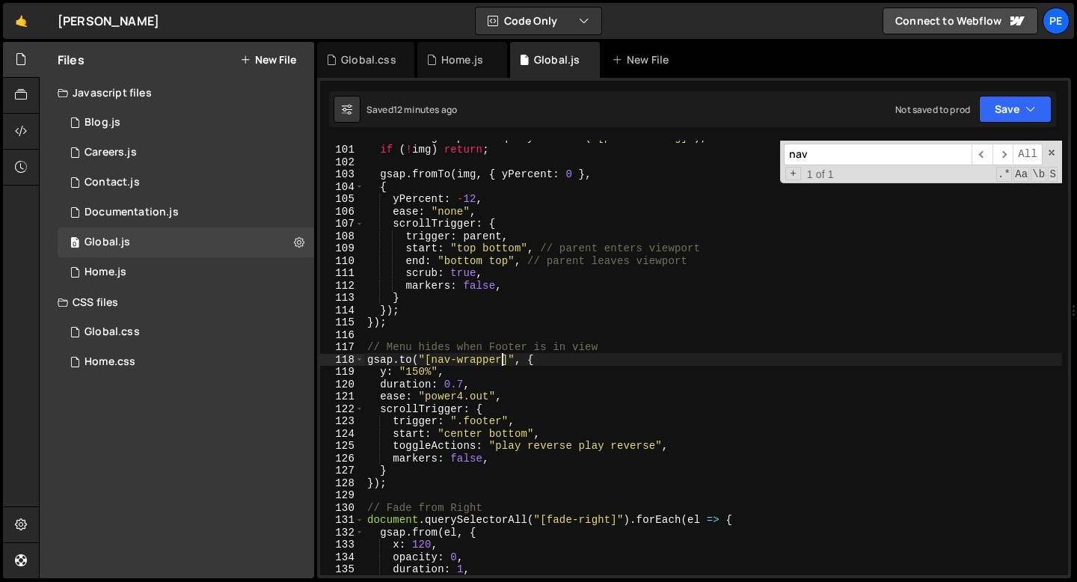
click at [503, 358] on div "const img = parent . querySelector ( '[parallax-img]' ) ; if ( ! img ) return ;…" at bounding box center [713, 360] width 698 height 459
click at [464, 379] on div "const img = parent . querySelector ( '[parallax-img]' ) ; if ( ! img ) return ;…" at bounding box center [713, 360] width 698 height 459
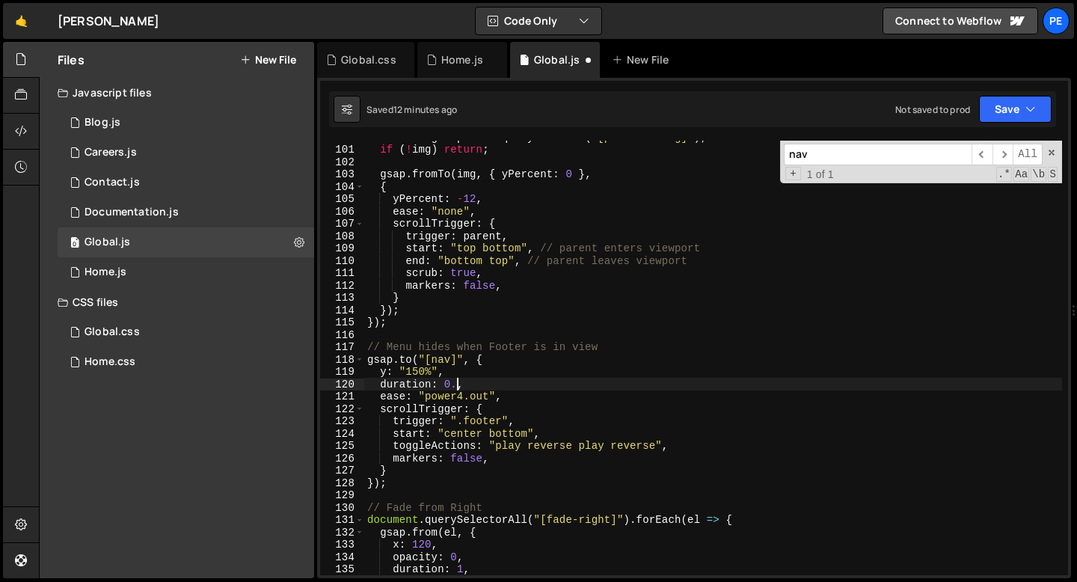
scroll to position [0, 6]
click at [477, 379] on div "const img = parent . querySelector ( '[parallax-img]' ) ; if ( ! img ) return ;…" at bounding box center [713, 360] width 698 height 459
click at [464, 394] on div "const img = parent . querySelector ( '[parallax-img]' ) ; if ( ! img ) return ;…" at bounding box center [713, 360] width 698 height 459
click at [487, 384] on div "const img = parent . querySelector ( '[parallax-img]' ) ; if ( ! img ) return ;…" at bounding box center [713, 360] width 698 height 459
type textarea "duration: 0.5,"
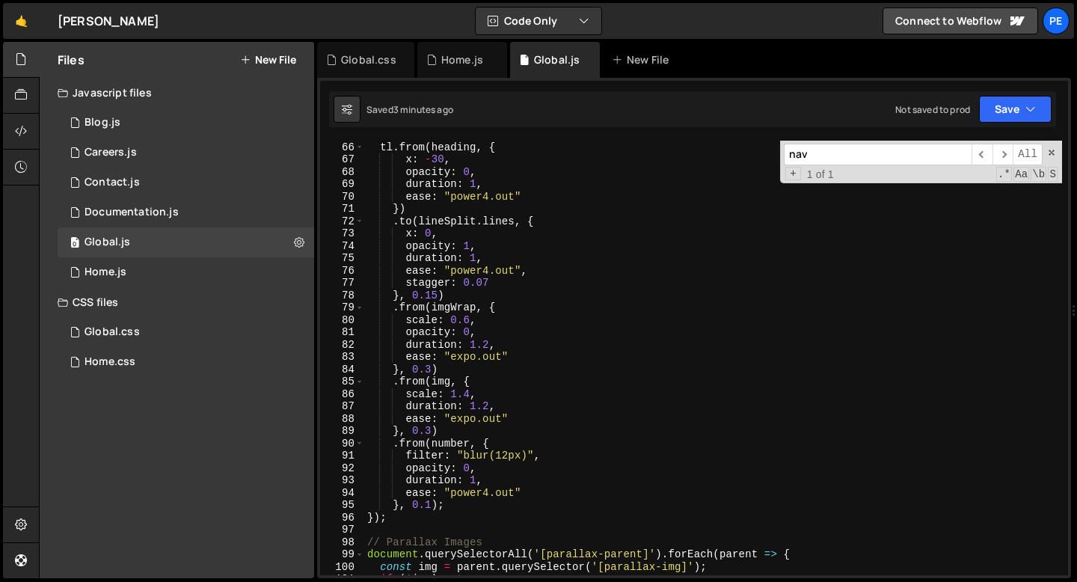
scroll to position [718, 0]
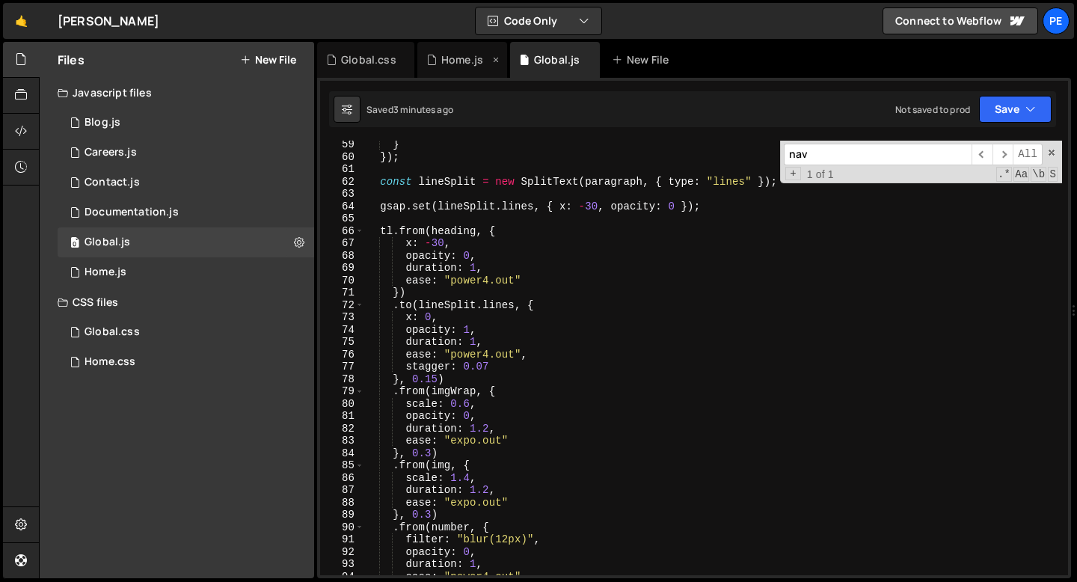
click at [465, 62] on div "Home.js" at bounding box center [462, 59] width 42 height 15
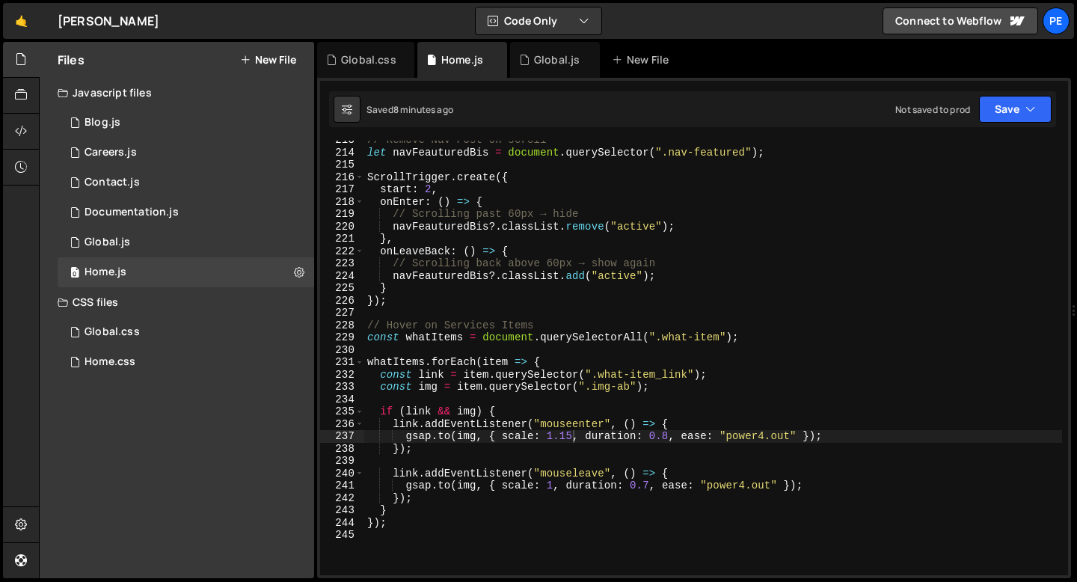
type textarea "start: 2,"
click at [543, 189] on div "// Remove Nav Post on scroll let navFeauturedBis = document . querySelector ( "…" at bounding box center [713, 363] width 698 height 459
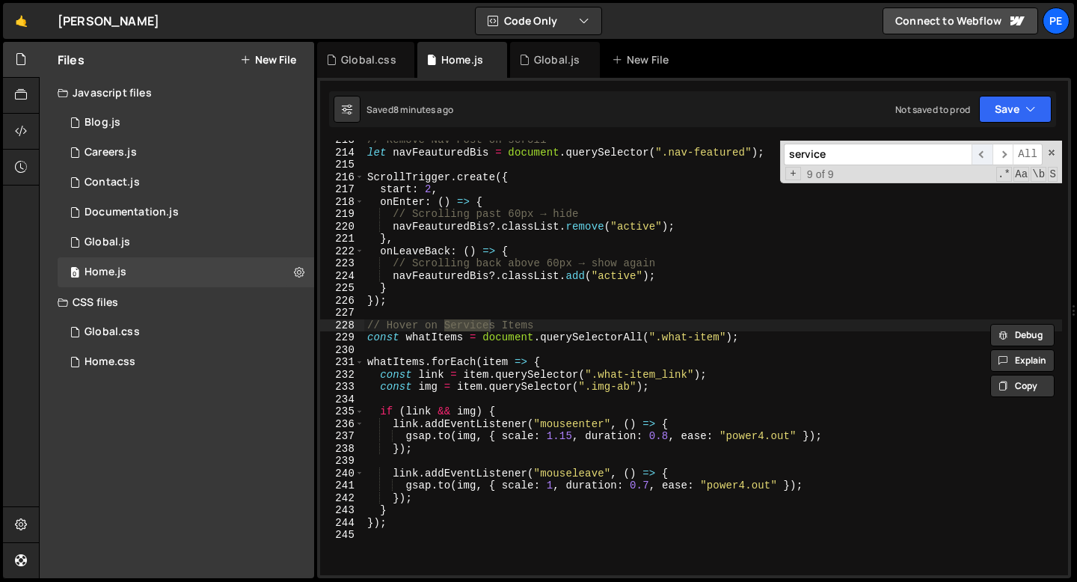
type input "service"
click at [987, 156] on span "​" at bounding box center [982, 155] width 21 height 22
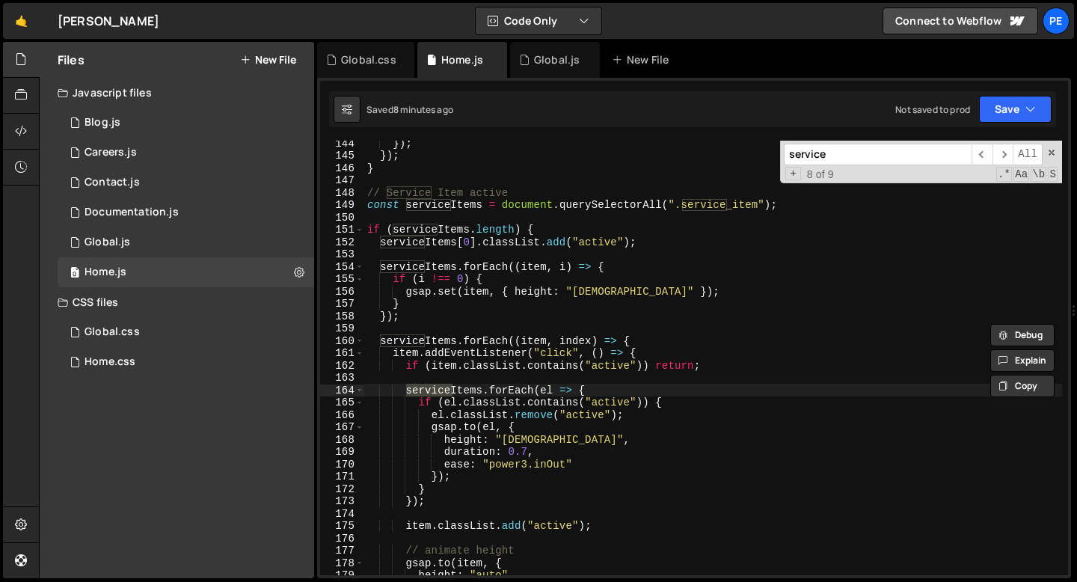
scroll to position [1759, 0]
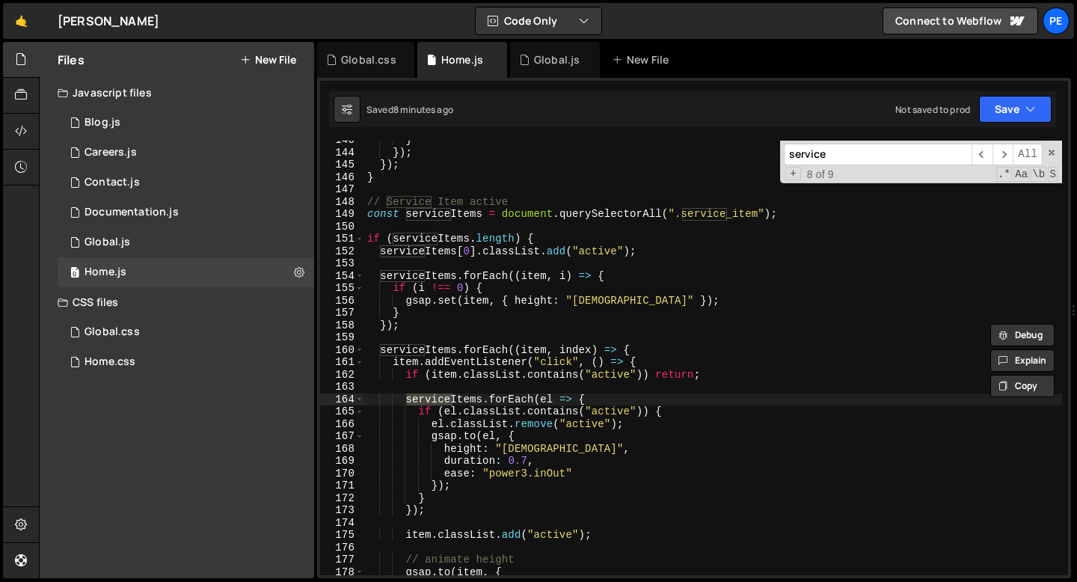
click at [361, 208] on div "149" at bounding box center [342, 214] width 44 height 13
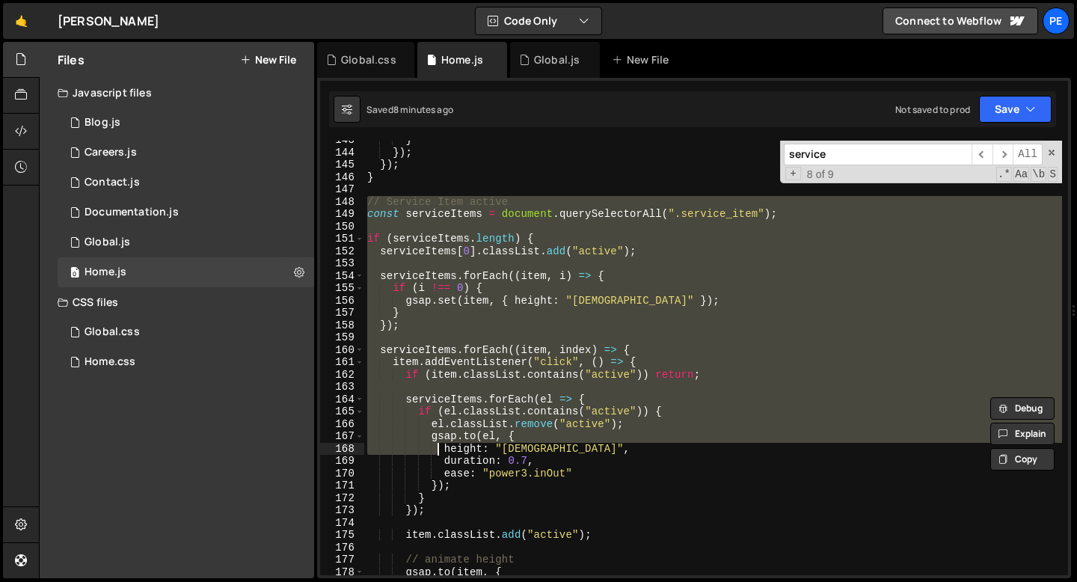
drag, startPoint x: 369, startPoint y: 204, endPoint x: 438, endPoint y: 452, distance: 257.2
click at [438, 453] on div "} }) ; }) ; } // Service Item active const serviceItems = document . querySelec…" at bounding box center [713, 363] width 698 height 459
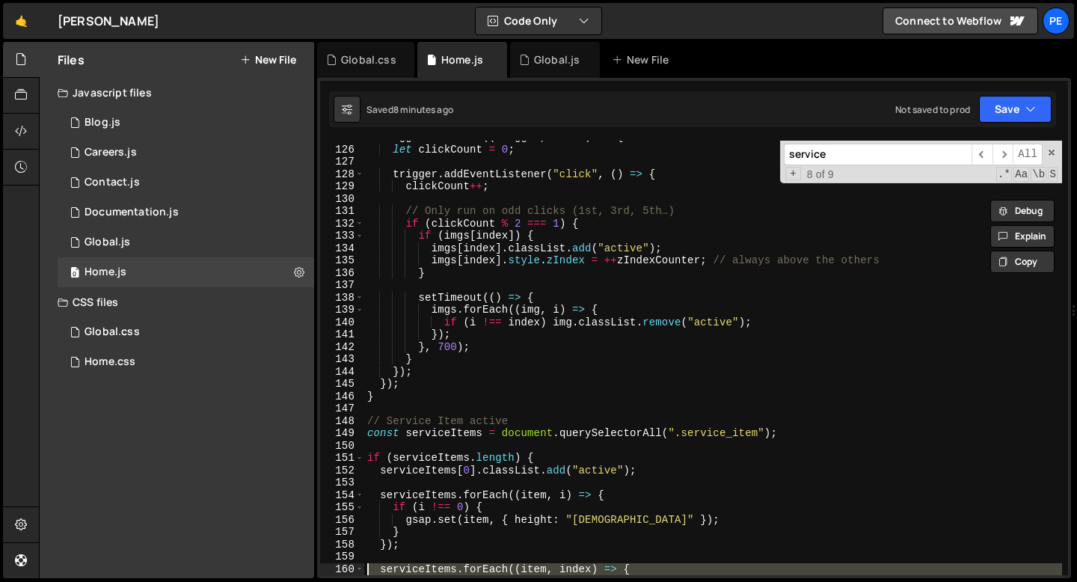
scroll to position [1602, 0]
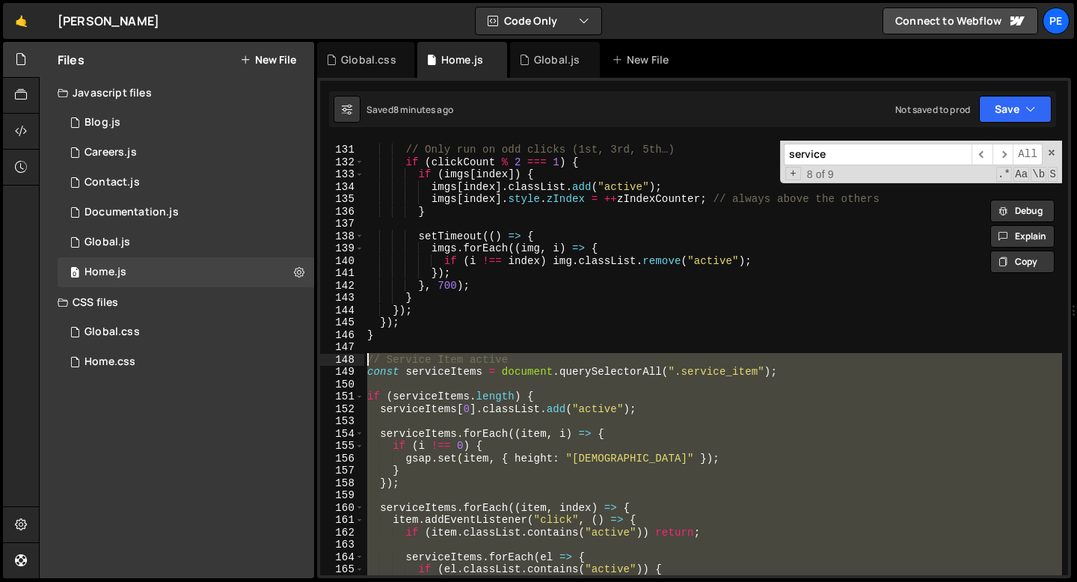
drag, startPoint x: 390, startPoint y: 456, endPoint x: 344, endPoint y: 356, distance: 109.5
click at [344, 356] on div "[DOMAIN_NAME](el, { height: "11em", 130 131 132 133 134 135 136 137 138 139 140…" at bounding box center [694, 358] width 748 height 435
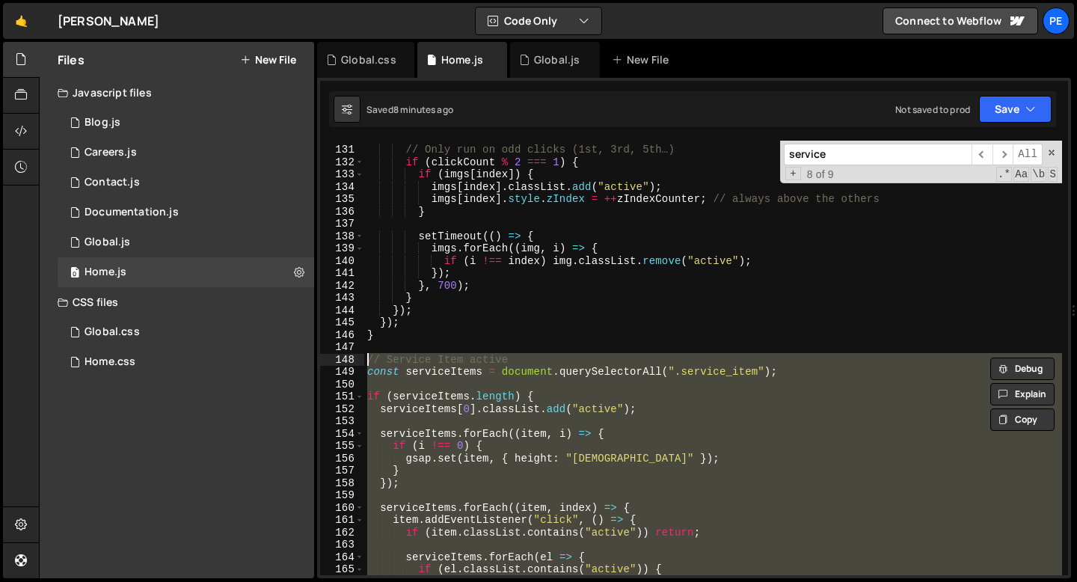
paste textarea "}"
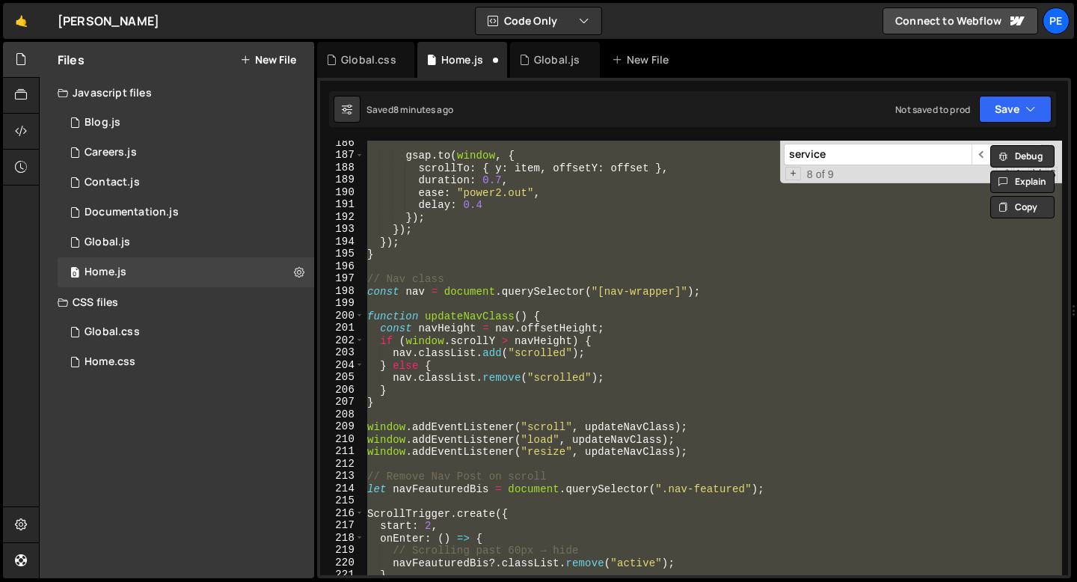
scroll to position [2708, 0]
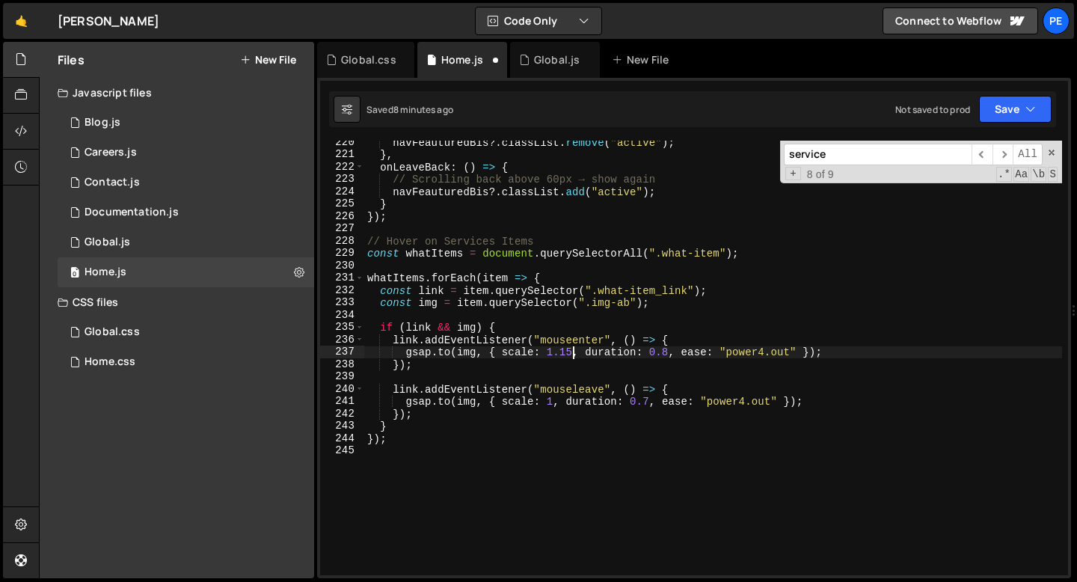
click at [396, 429] on div "navFeauturedBis ?. classList . remove ( "active" ) ; } , onLeaveBack : ( ) => {…" at bounding box center [713, 365] width 698 height 459
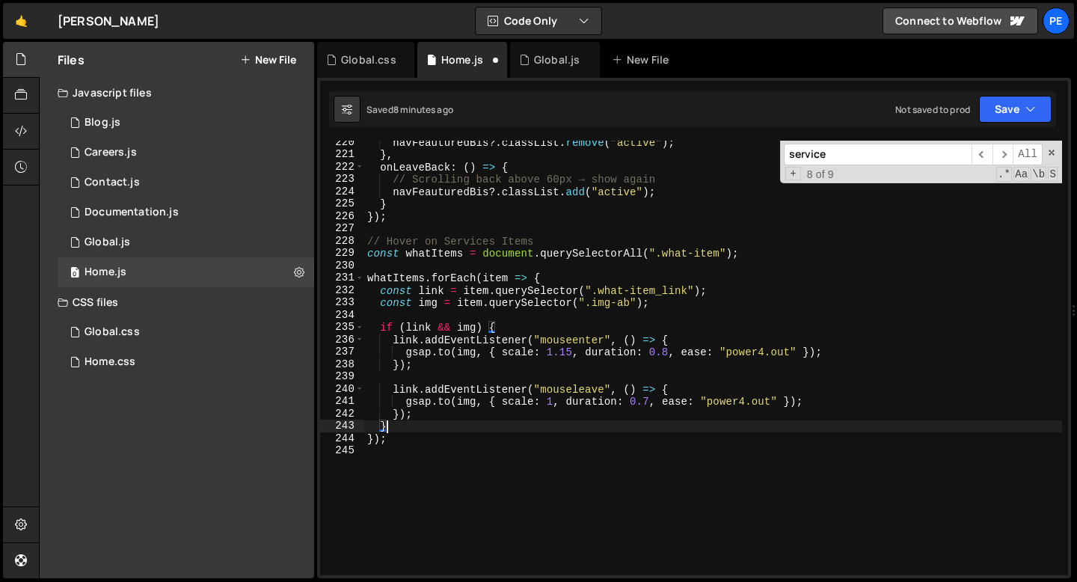
scroll to position [0, 1]
type textarea "}"
click at [984, 156] on span "​" at bounding box center [982, 155] width 21 height 22
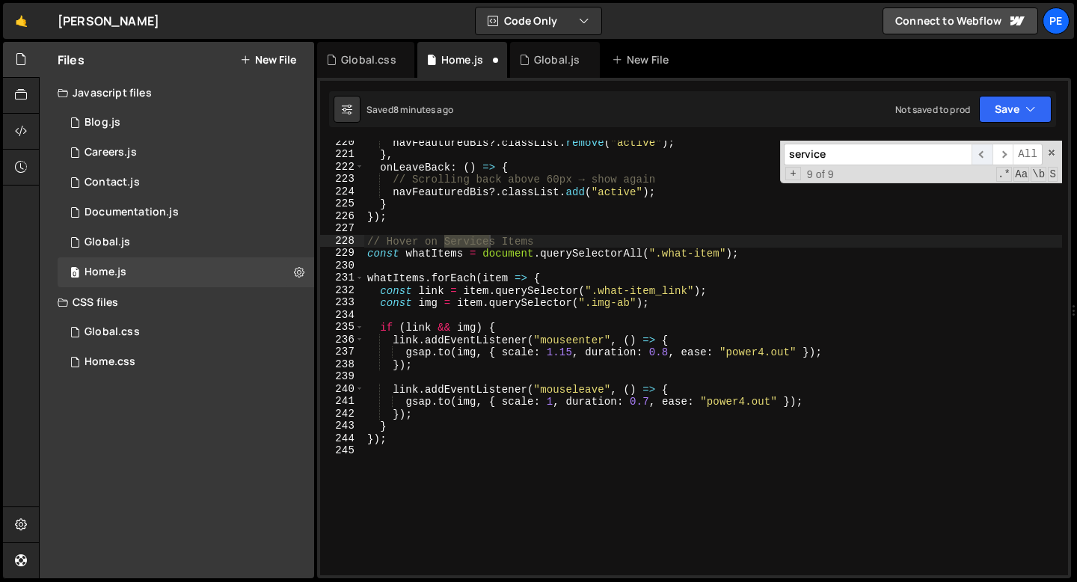
click at [984, 156] on span "​" at bounding box center [982, 155] width 21 height 22
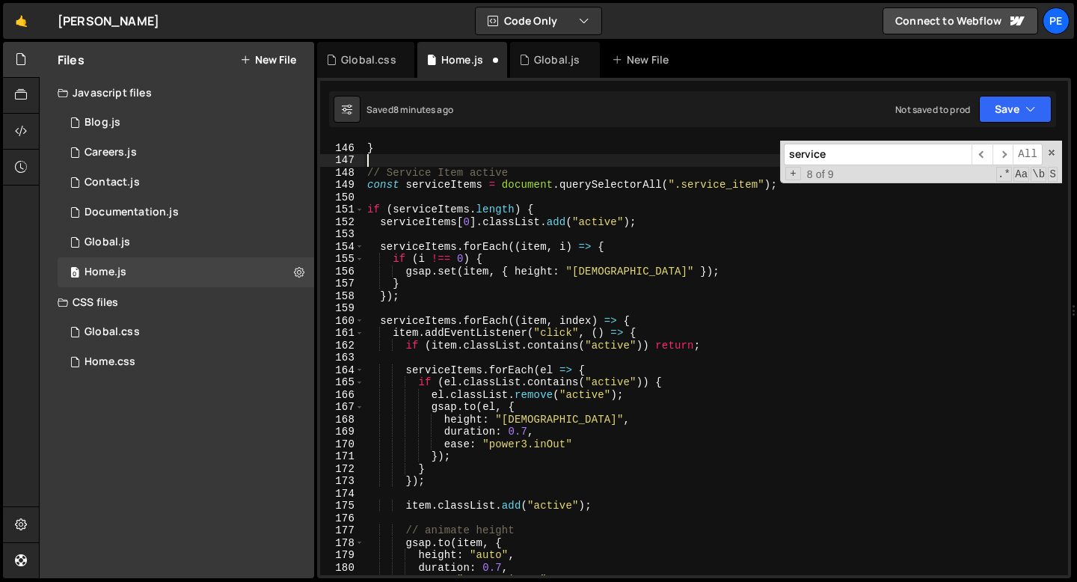
scroll to position [0, 0]
click at [367, 166] on div "}) ; } // Service Item active const serviceItems = document . querySelectorAll …" at bounding box center [713, 358] width 698 height 459
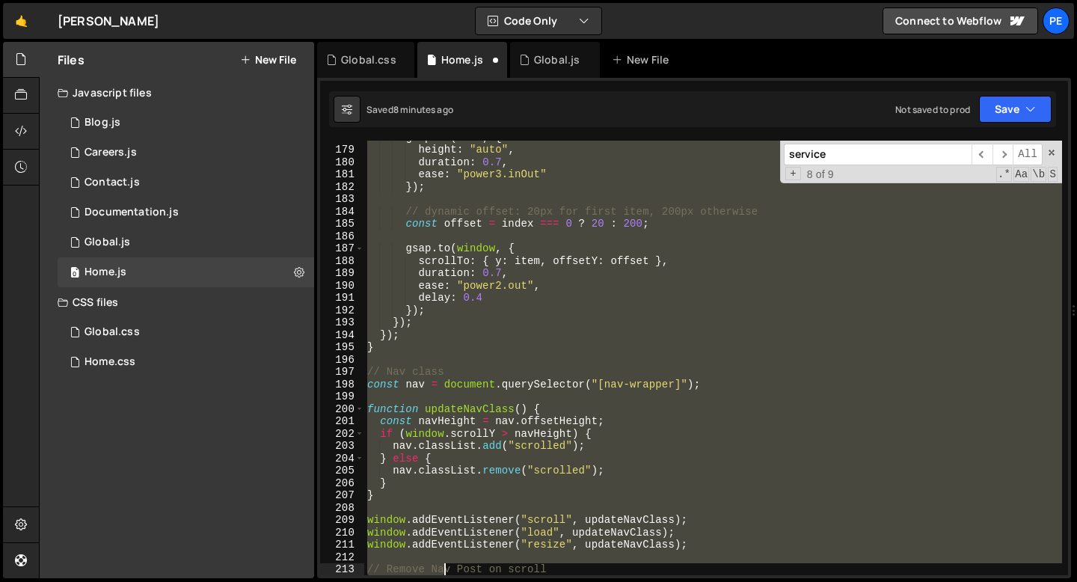
scroll to position [2194, 0]
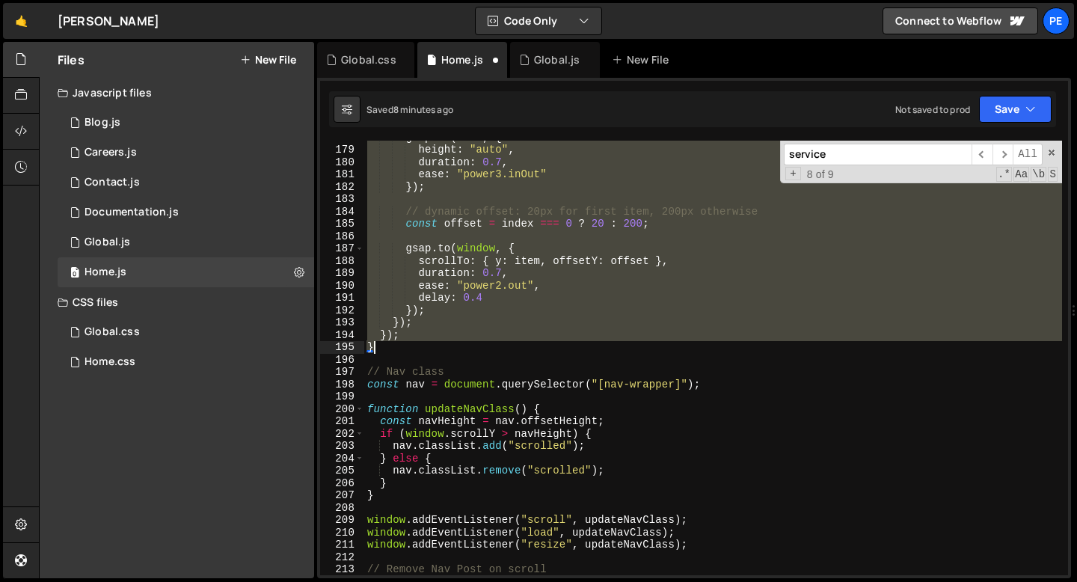
drag, startPoint x: 367, startPoint y: 176, endPoint x: 393, endPoint y: 343, distance: 169.6
click at [393, 343] on div "gsap . to ( item , { height : "auto" , duration : 0.7 , ease : "power3.inOut" }…" at bounding box center [713, 360] width 698 height 459
type textarea "}); }"
click at [138, 210] on div "Documentation.js" at bounding box center [132, 212] width 94 height 13
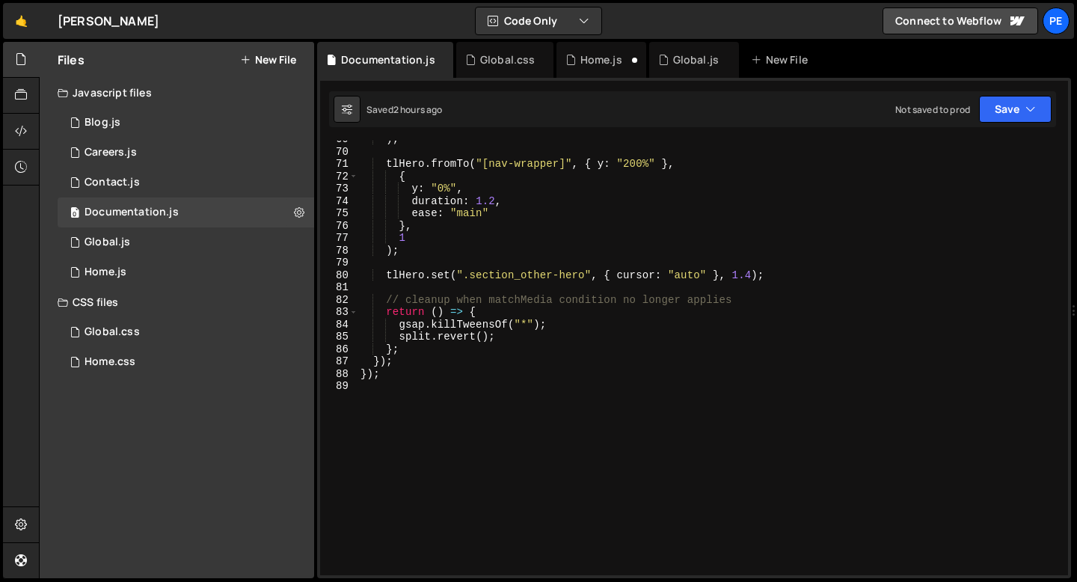
scroll to position [875, 0]
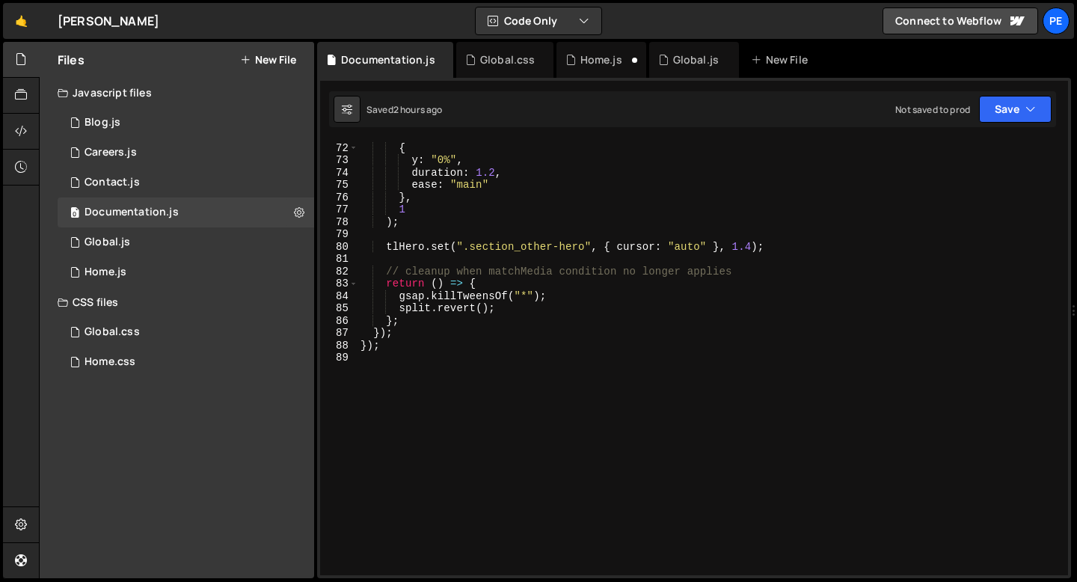
click at [370, 368] on div "tlHero . fromTo ( "[nav-wrapper]" , { y : "200%" } , { y : "0%" , duration : 1.…" at bounding box center [710, 358] width 705 height 459
paste textarea "}"
type textarea "}"
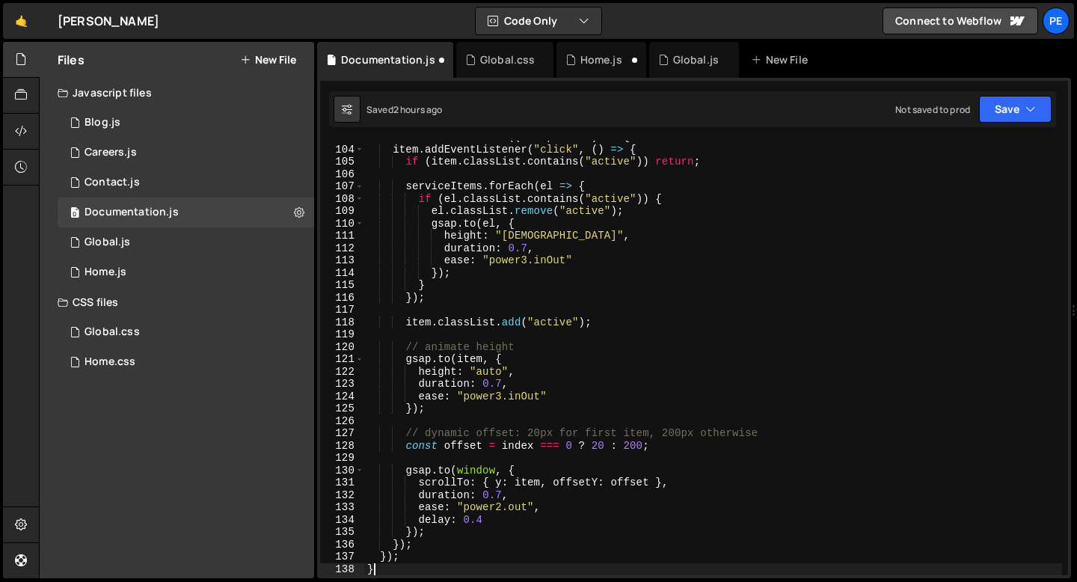
scroll to position [1269, 0]
